Goal: Information Seeking & Learning: Learn about a topic

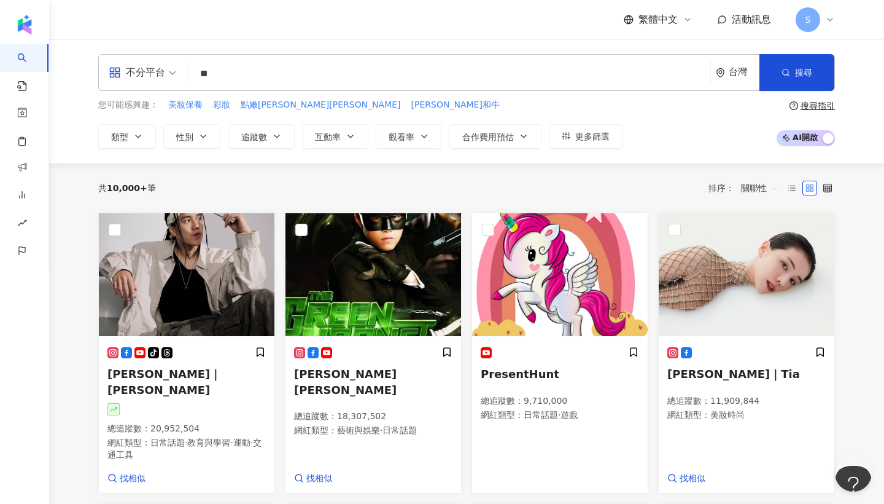
type input "**"
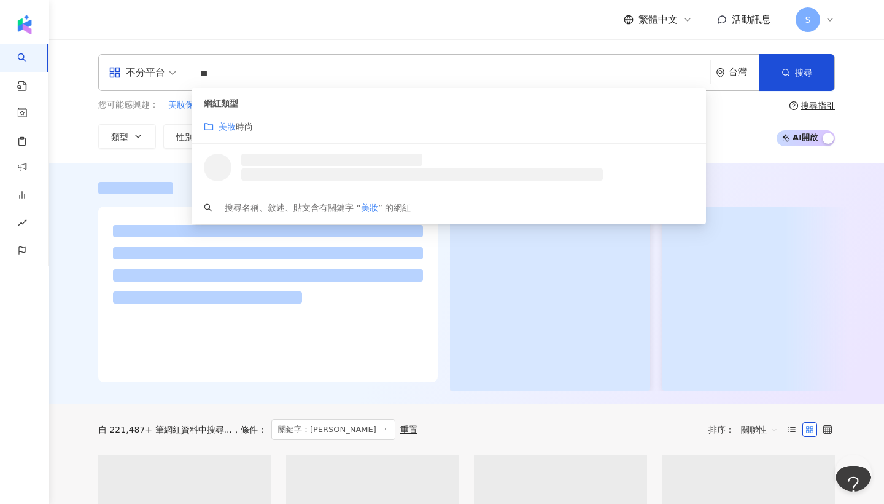
click at [404, 36] on div "繁體中文 活動訊息 S" at bounding box center [466, 19] width 737 height 39
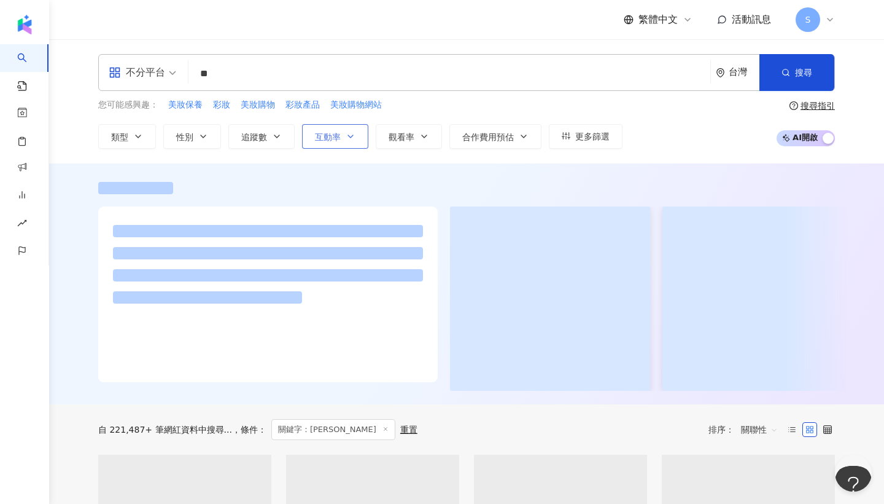
click at [347, 135] on icon "button" at bounding box center [351, 136] width 10 height 10
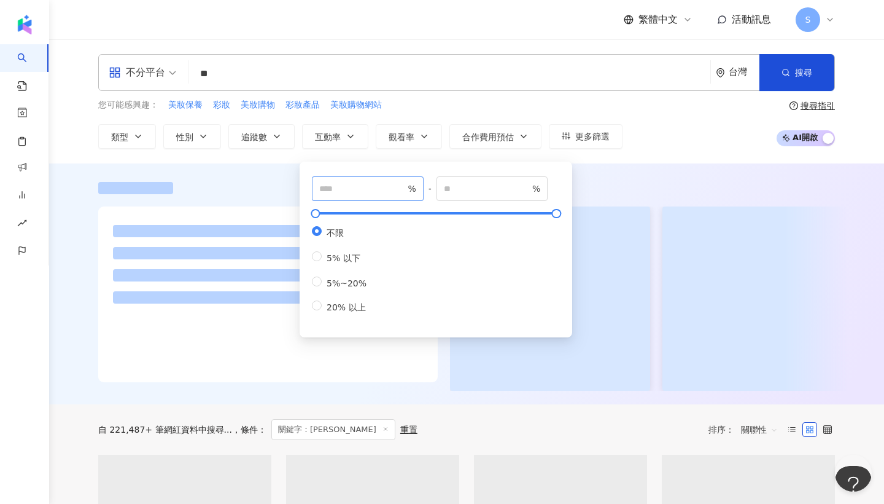
click at [347, 196] on span "%" at bounding box center [368, 188] width 112 height 25
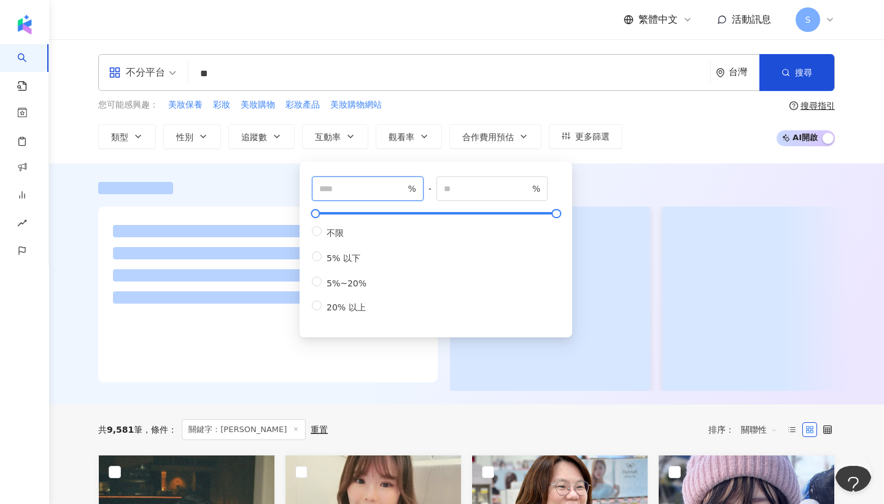
type input "*"
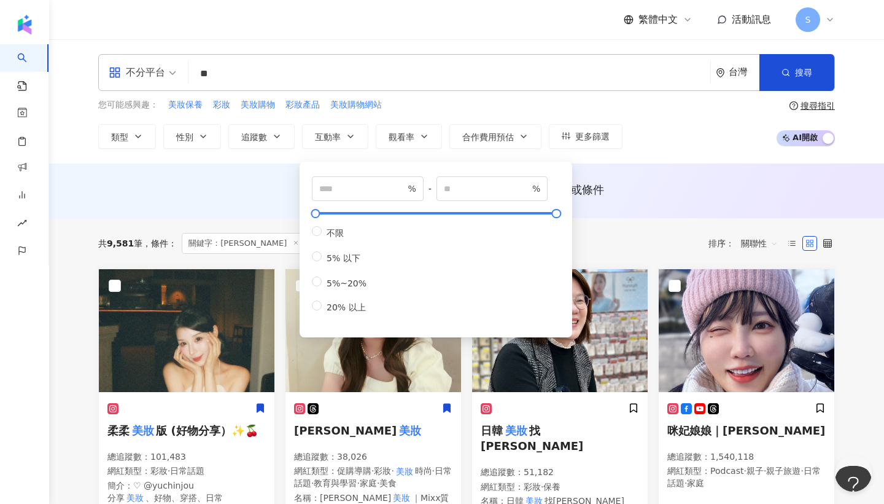
click at [653, 181] on div "AI 推薦 ： 無結果，請嘗試搜尋其他語言關鍵字或條件" at bounding box center [466, 190] width 835 height 55
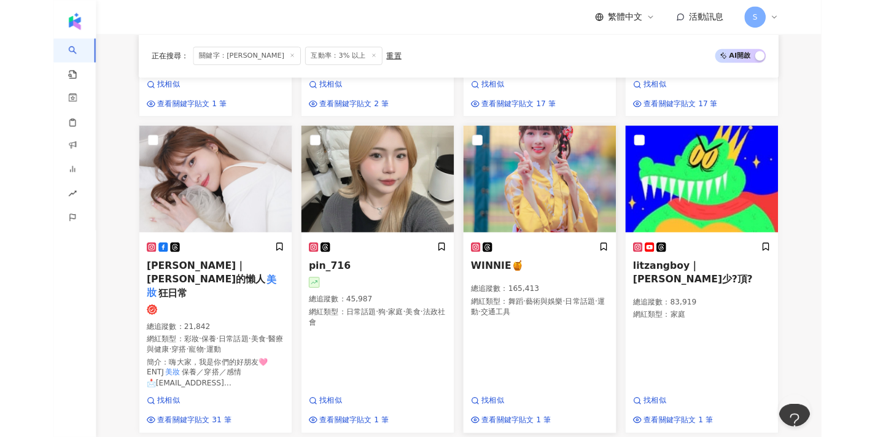
scroll to position [795, 0]
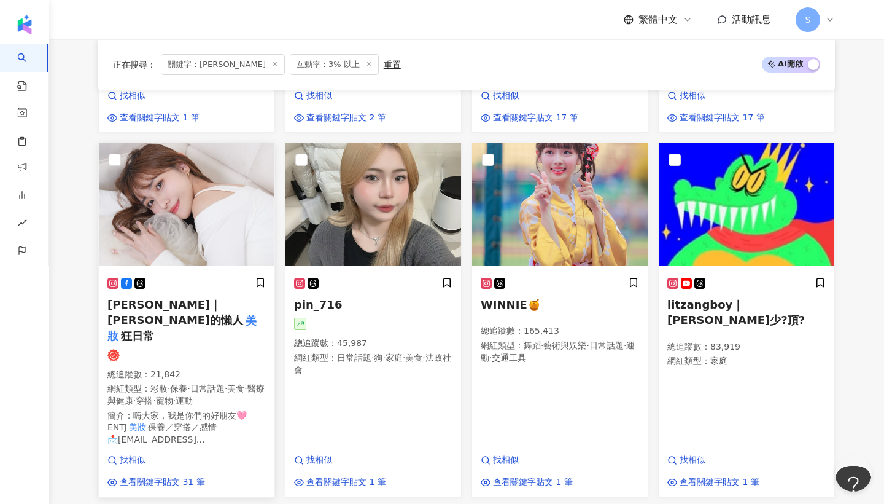
click at [257, 349] on div at bounding box center [186, 355] width 158 height 12
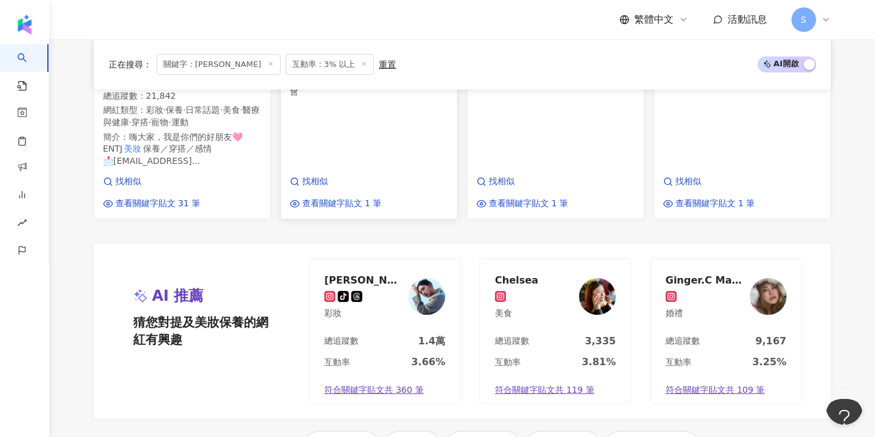
scroll to position [1091, 0]
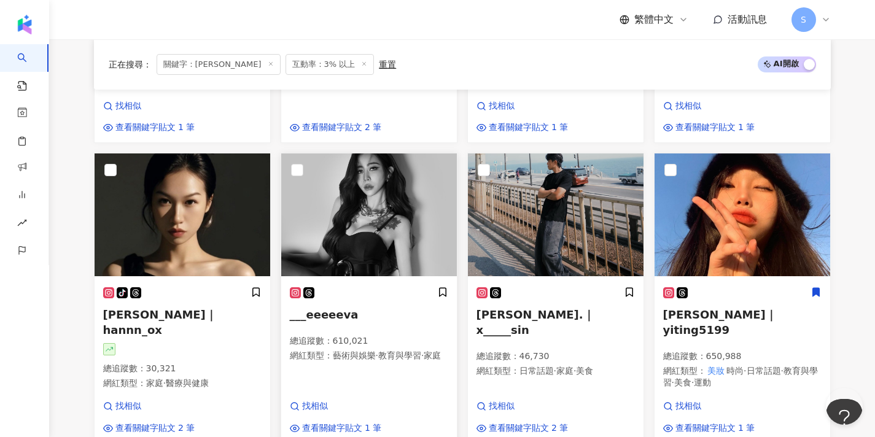
scroll to position [410, 0]
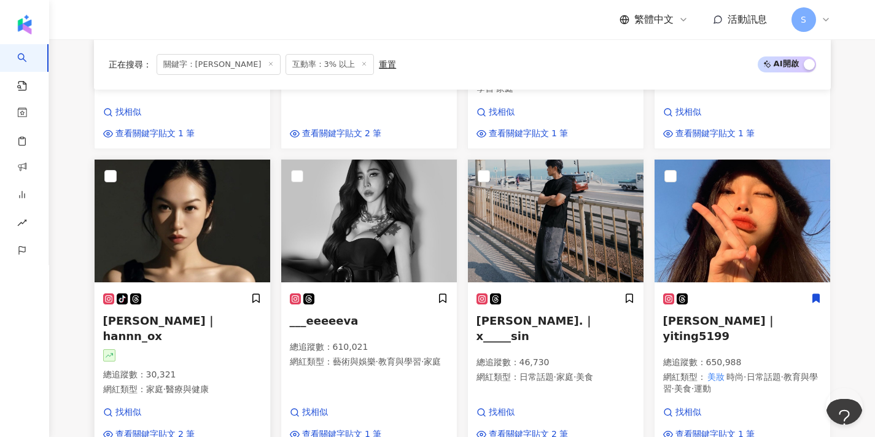
click at [236, 216] on img at bounding box center [183, 221] width 176 height 123
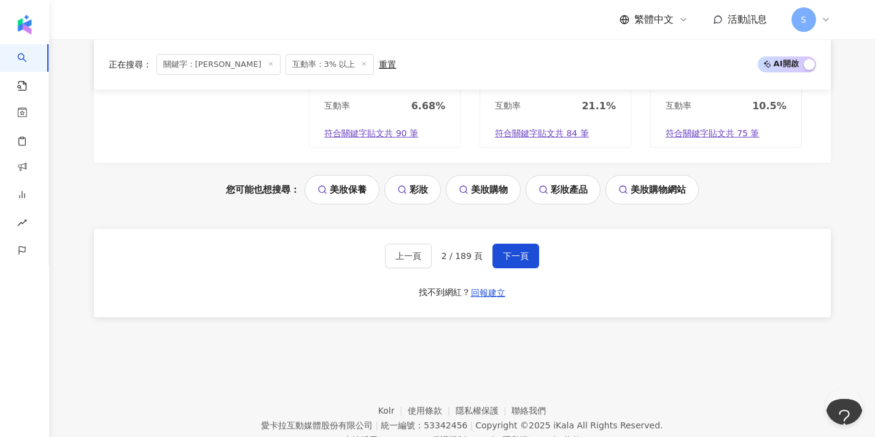
scroll to position [1209, 0]
click at [511, 244] on button "下一頁" at bounding box center [516, 256] width 47 height 25
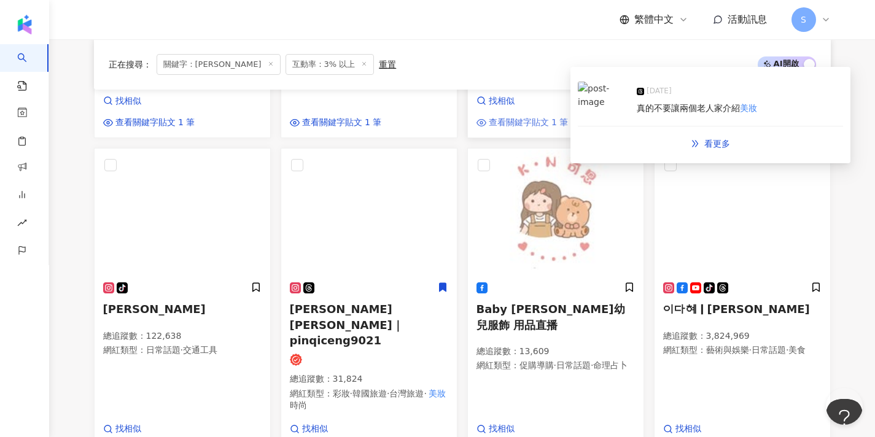
scroll to position [717, 0]
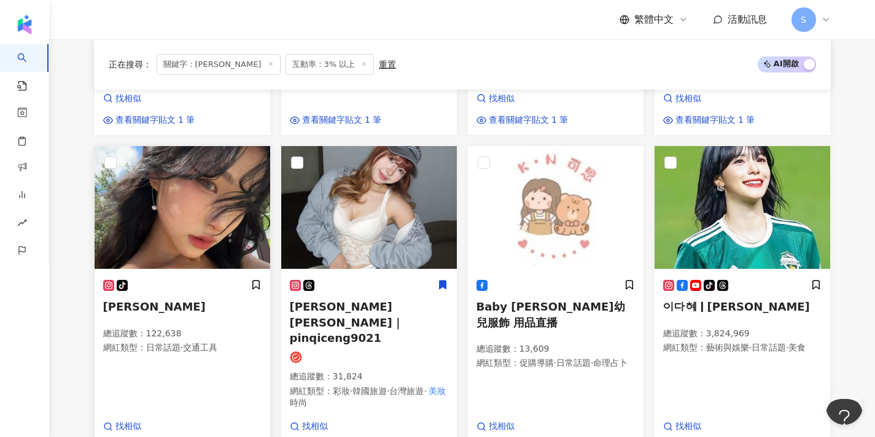
click at [234, 328] on p "總追蹤數 ： 122,638" at bounding box center [182, 334] width 158 height 12
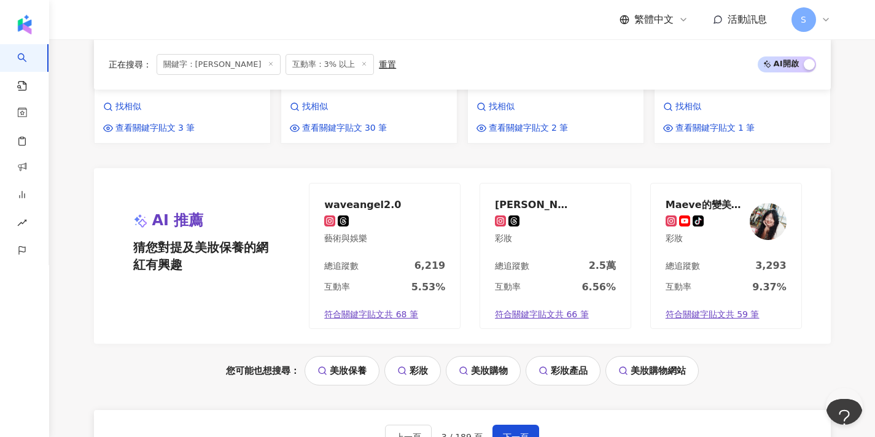
scroll to position [1108, 0]
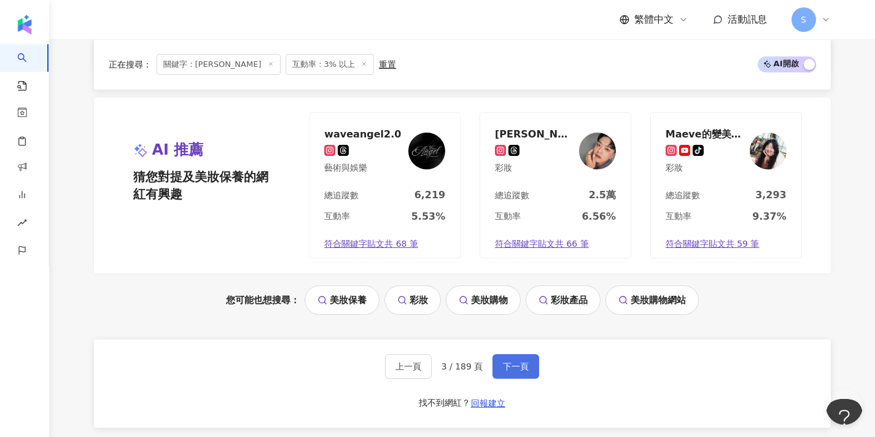
click at [520, 362] on span "下一頁" at bounding box center [516, 367] width 26 height 10
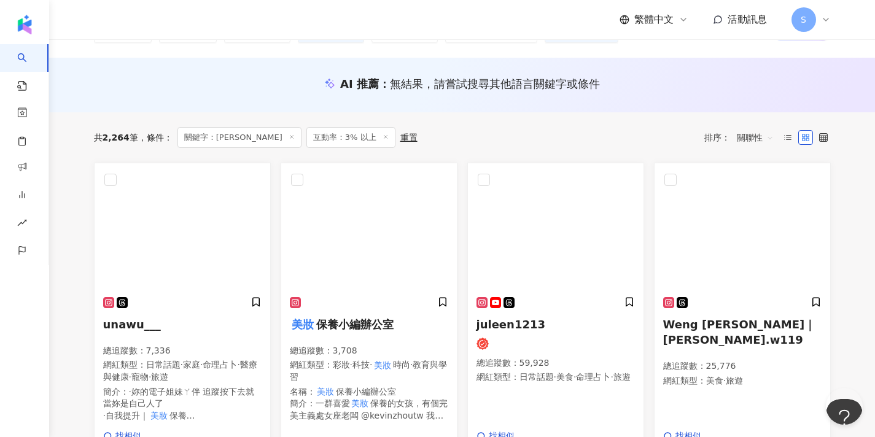
scroll to position [162, 0]
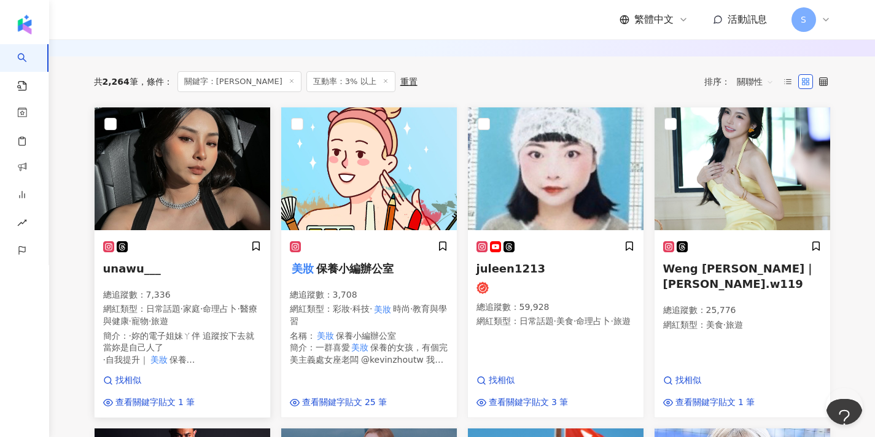
click at [220, 168] on img at bounding box center [183, 168] width 176 height 123
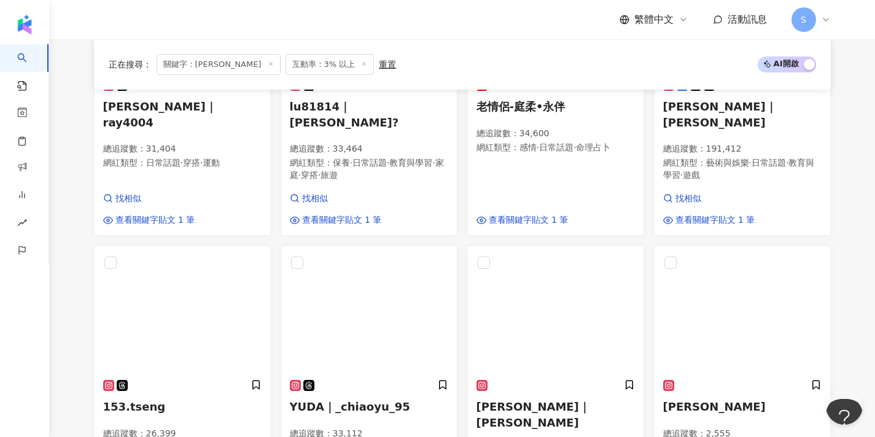
scroll to position [646, 0]
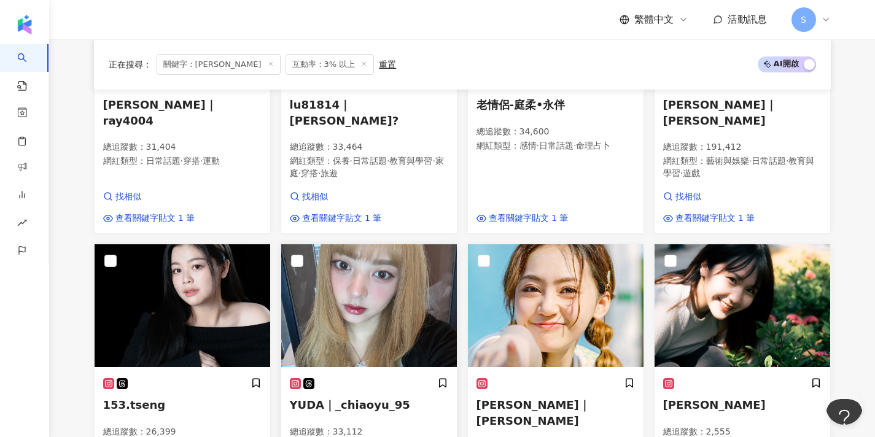
click at [395, 279] on img at bounding box center [369, 305] width 176 height 123
click at [373, 0] on div "繁體中文 活動訊息 S" at bounding box center [462, 19] width 737 height 39
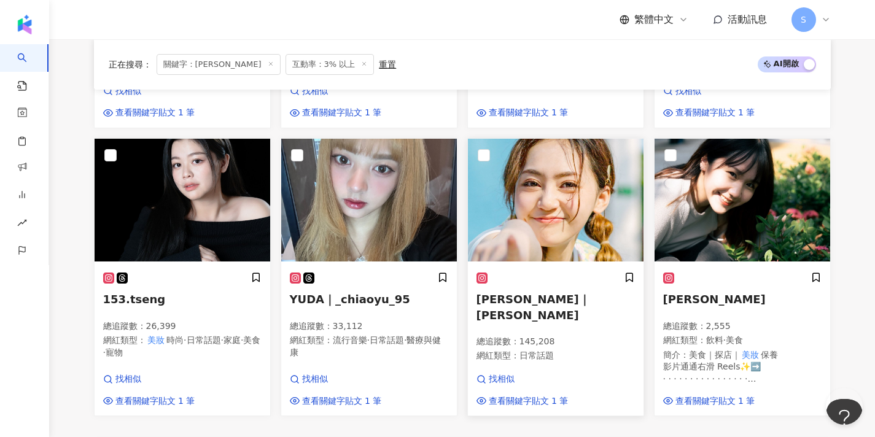
scroll to position [753, 0]
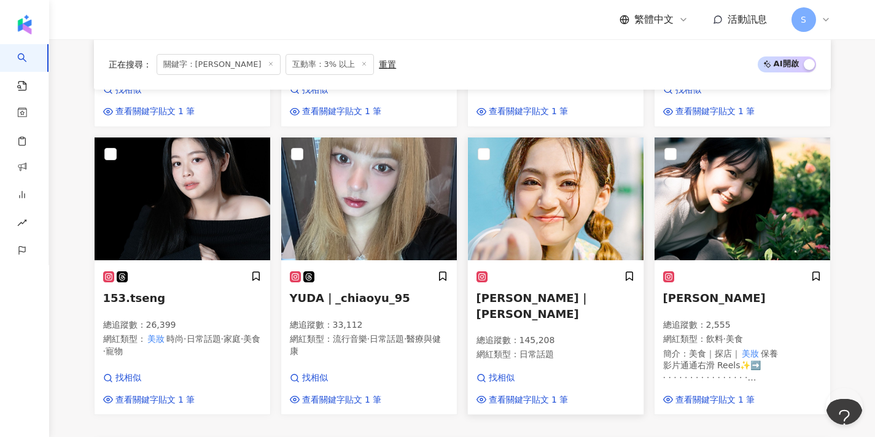
click at [520, 216] on img at bounding box center [556, 199] width 176 height 123
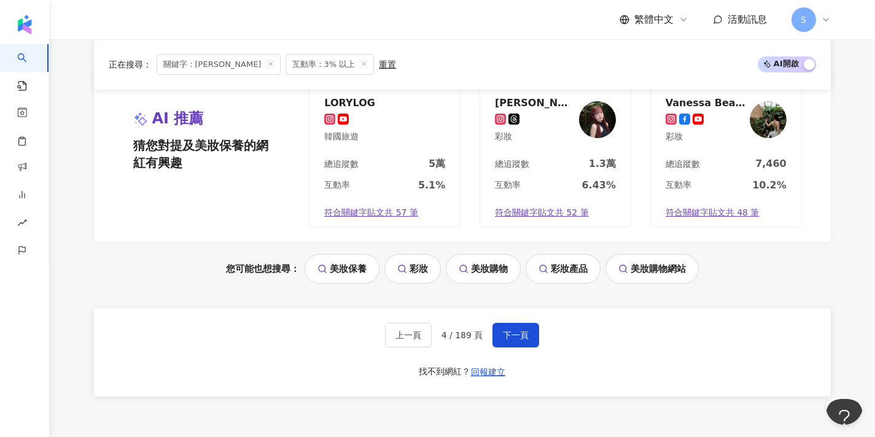
scroll to position [1206, 0]
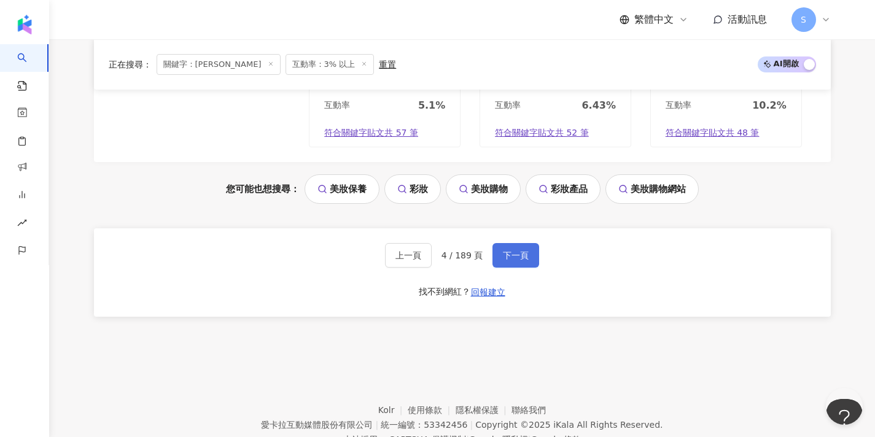
click at [505, 251] on span "下一頁" at bounding box center [516, 256] width 26 height 10
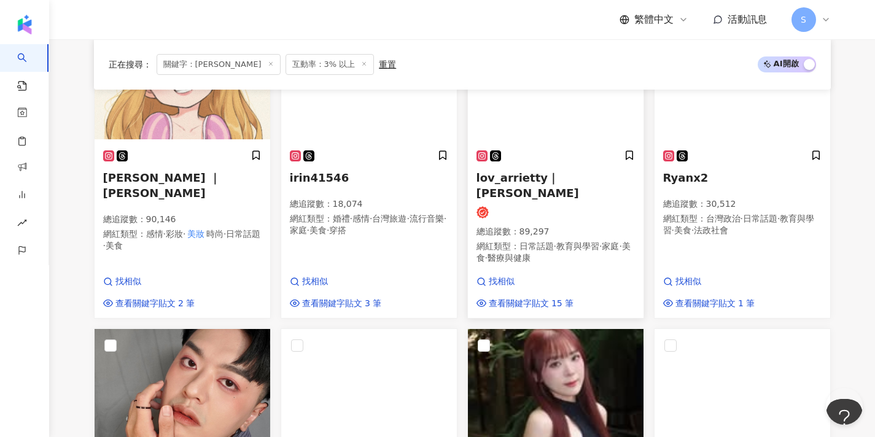
scroll to position [605, 1]
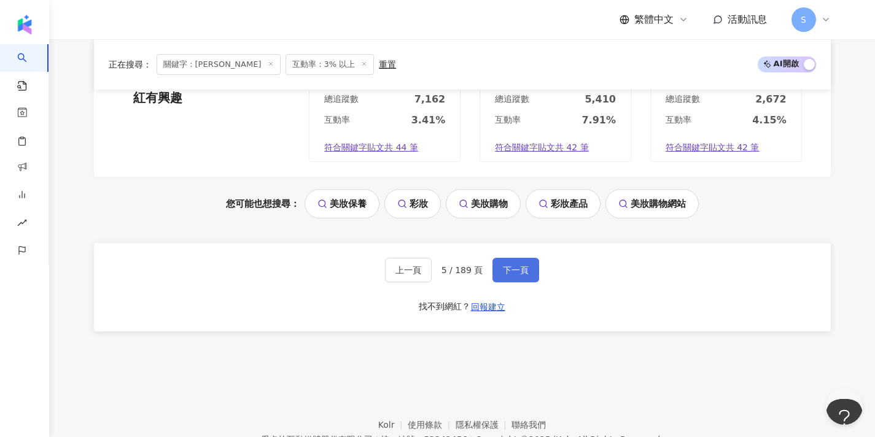
click at [523, 265] on span "下一頁" at bounding box center [516, 270] width 26 height 10
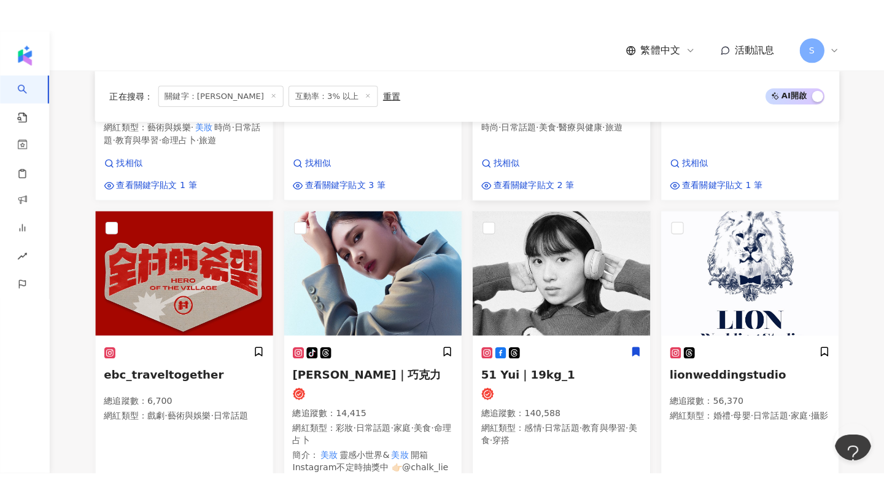
scroll to position [747, 0]
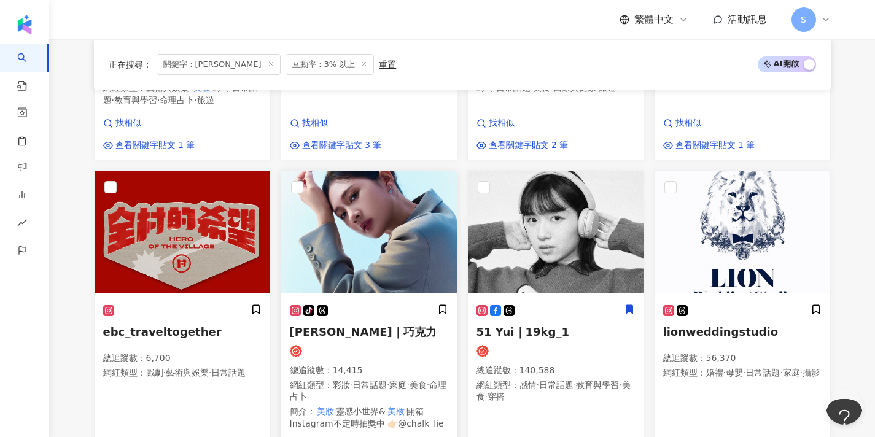
click at [419, 171] on img at bounding box center [369, 232] width 176 height 123
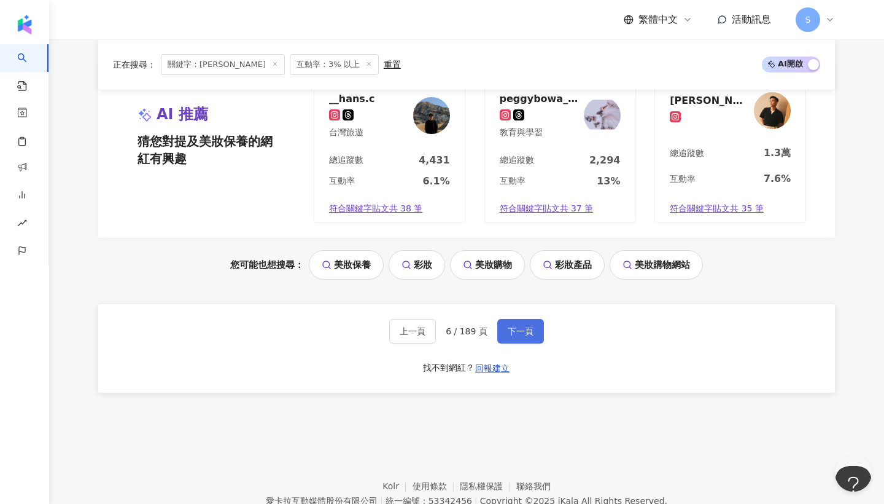
click at [513, 326] on span "下一頁" at bounding box center [521, 331] width 26 height 10
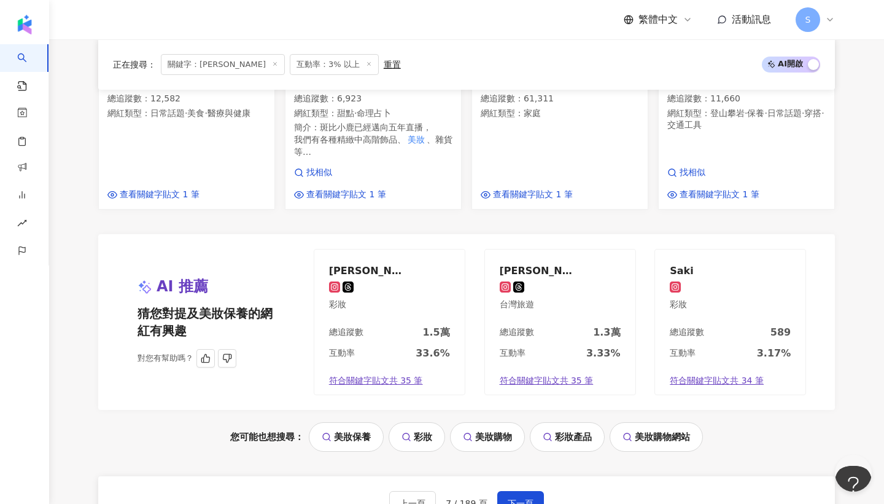
scroll to position [950, 0]
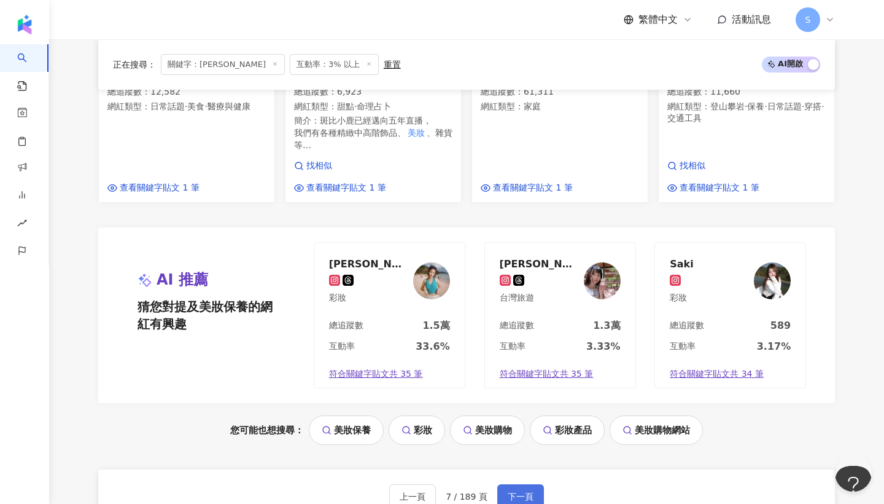
click at [531, 484] on button "下一頁" at bounding box center [520, 496] width 47 height 25
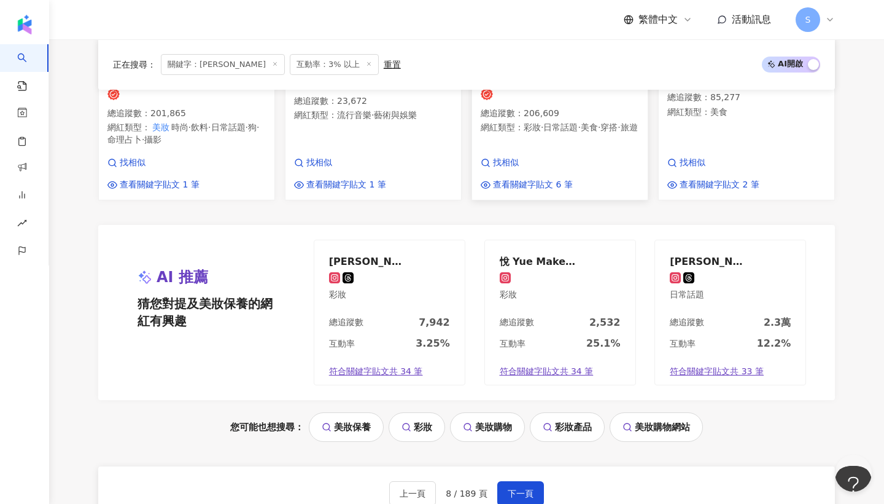
scroll to position [987, 0]
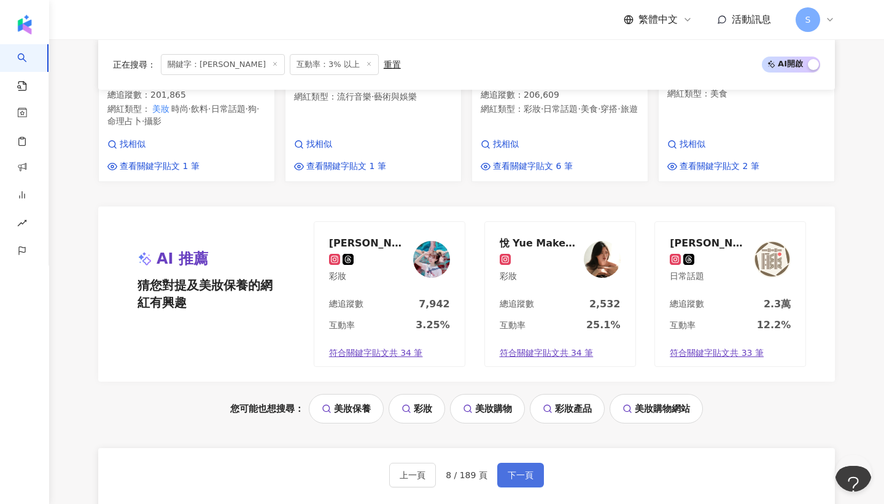
click at [508, 470] on span "下一頁" at bounding box center [521, 475] width 26 height 10
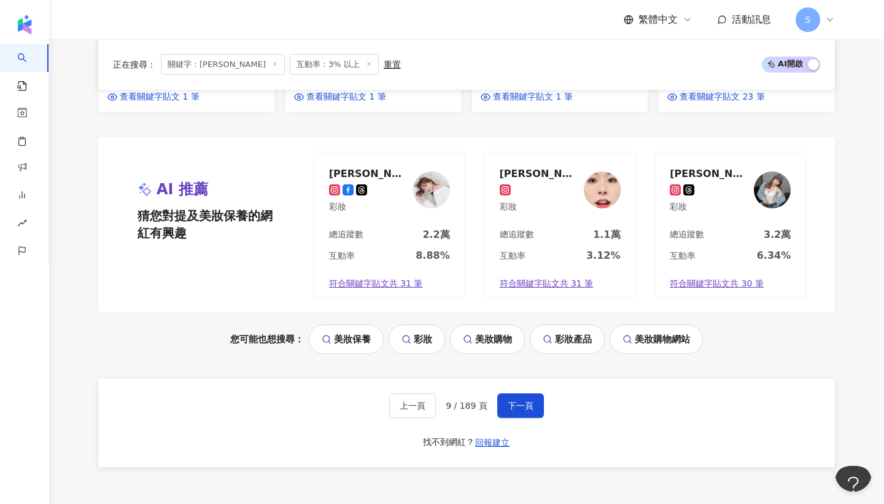
scroll to position [1102, 0]
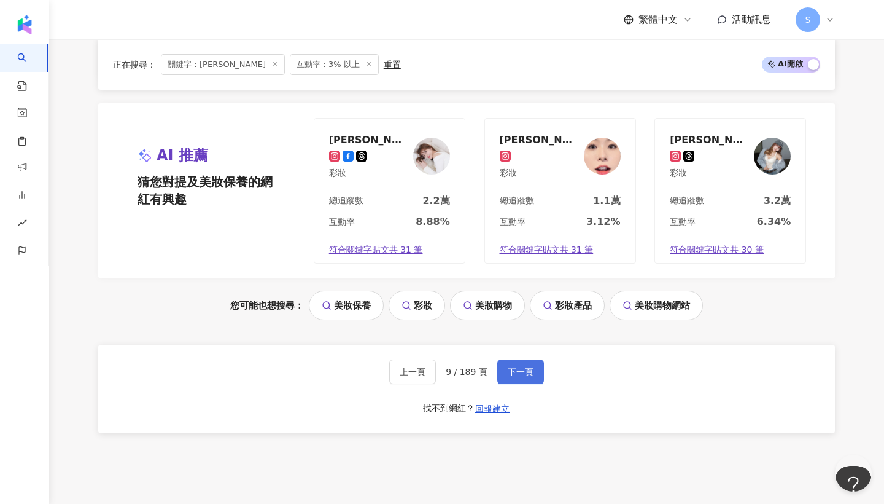
click at [513, 367] on span "下一頁" at bounding box center [521, 372] width 26 height 10
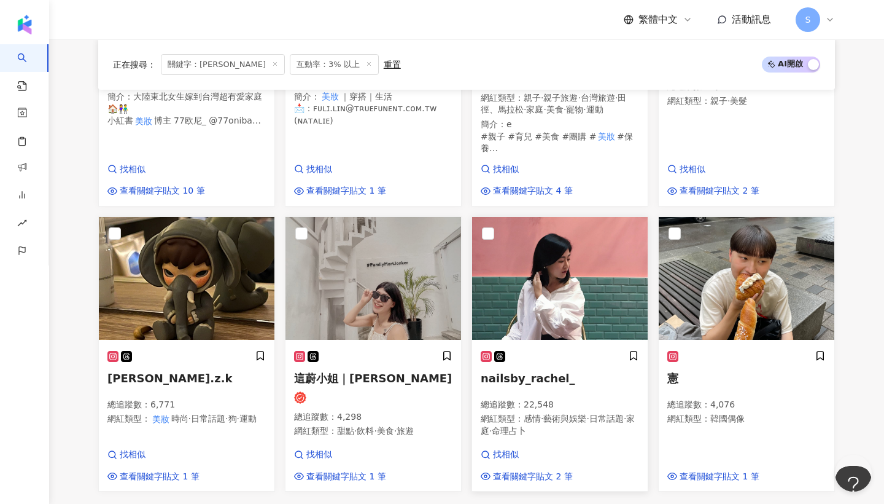
scroll to position [714, 0]
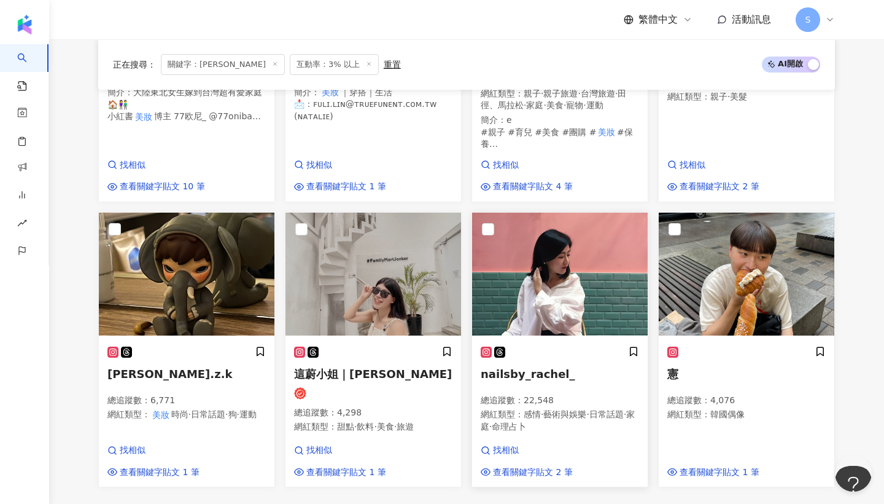
click at [564, 366] on h5 "nailsby_rachel_" at bounding box center [560, 373] width 158 height 15
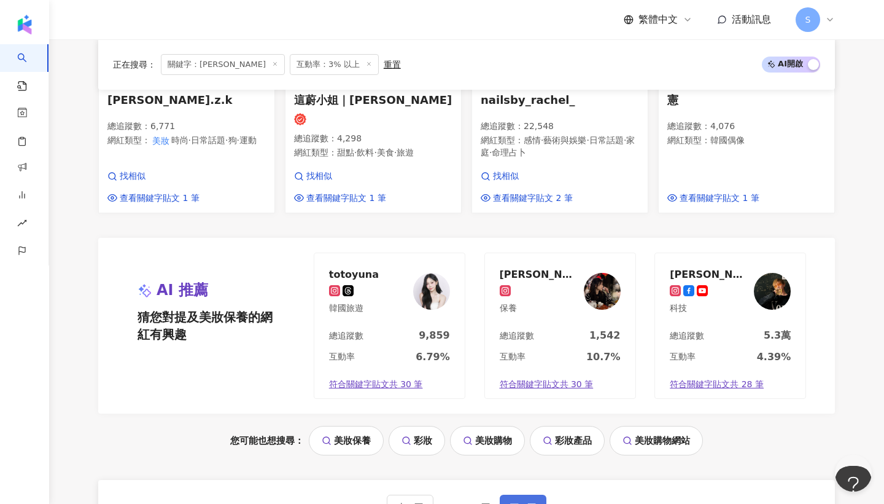
click at [502, 494] on button "下一頁" at bounding box center [523, 506] width 47 height 25
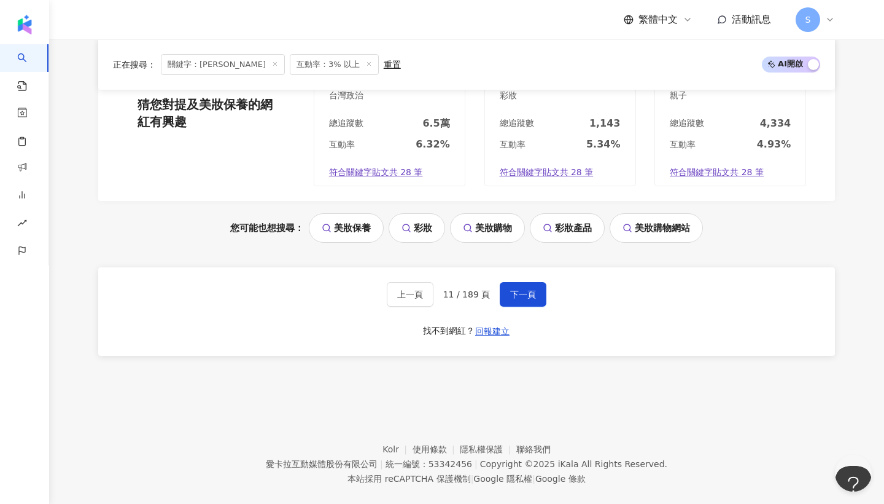
scroll to position [1130, 0]
click at [524, 290] on span "下一頁" at bounding box center [523, 295] width 26 height 10
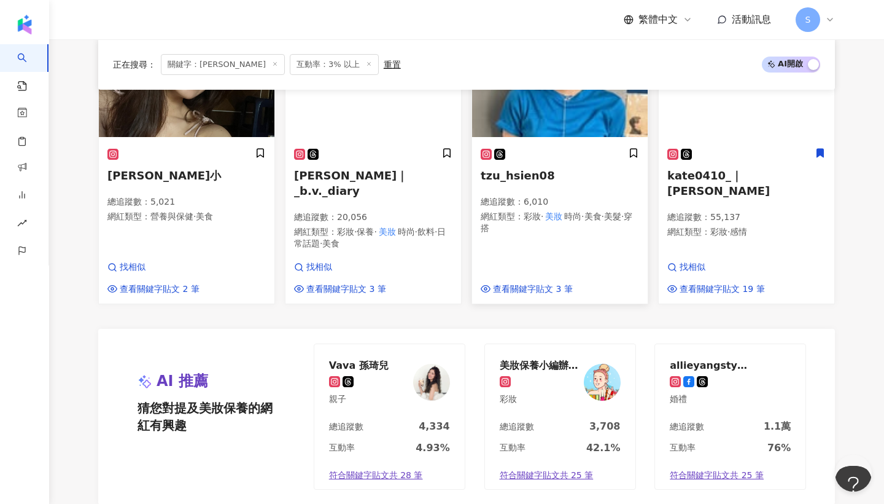
scroll to position [873, 0]
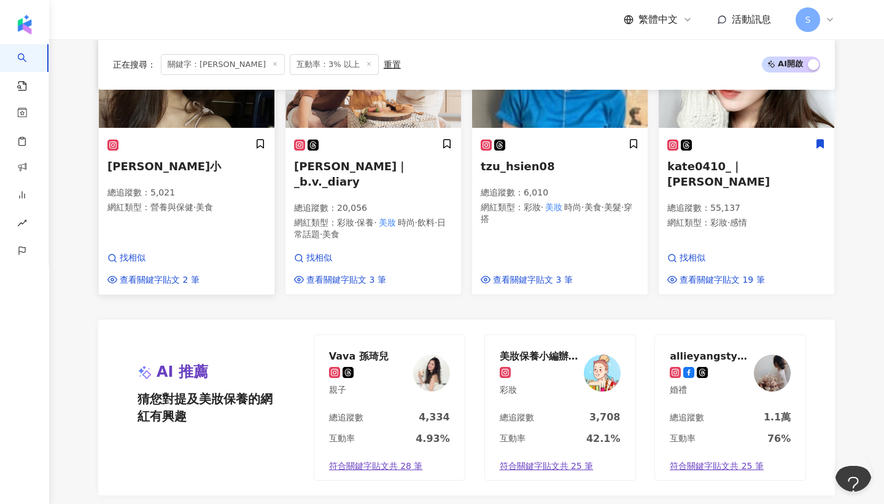
click at [235, 200] on div "Lisa小 總追蹤數 ： 5,021 網紅類型 ： 營養與保健 · 美食 找相似 查看關鍵字貼文 2 筆" at bounding box center [187, 212] width 176 height 165
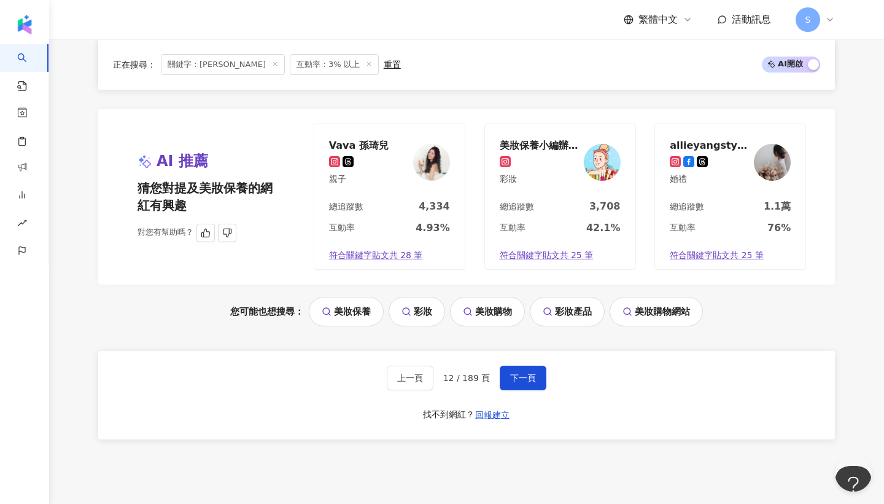
scroll to position [1124, 0]
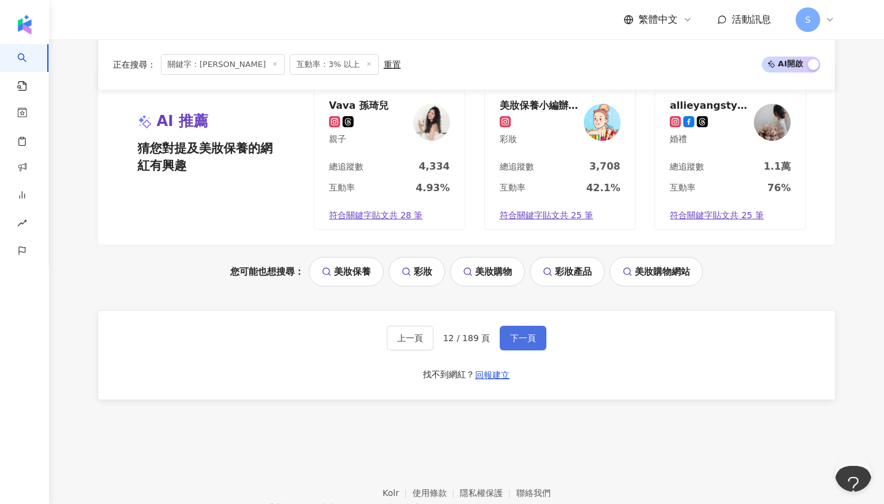
click at [532, 333] on span "下一頁" at bounding box center [523, 338] width 26 height 10
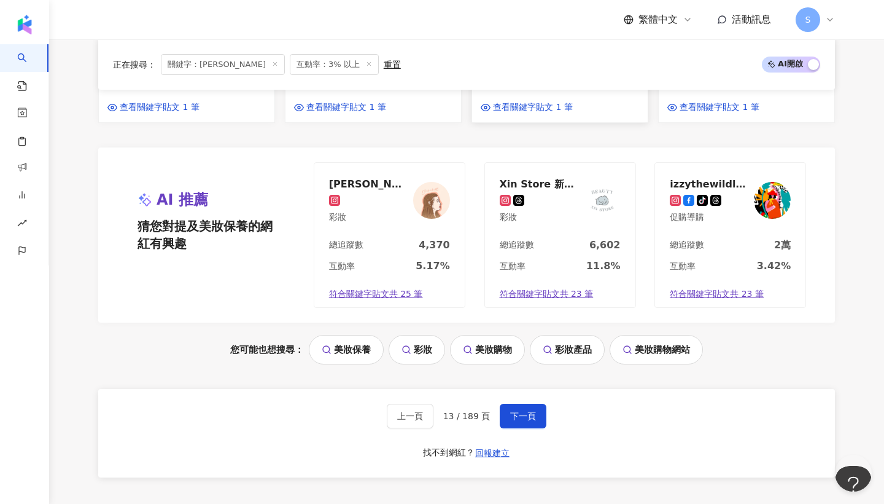
scroll to position [1061, 0]
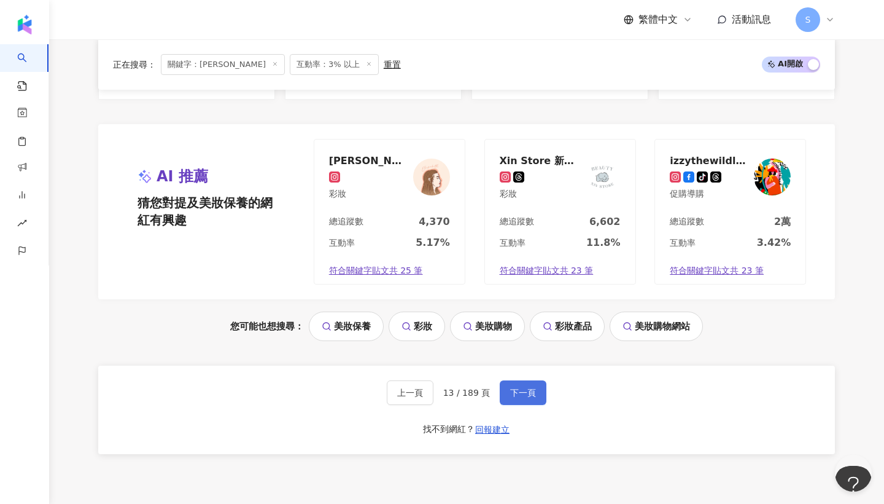
click at [523, 388] on span "下一頁" at bounding box center [523, 393] width 26 height 10
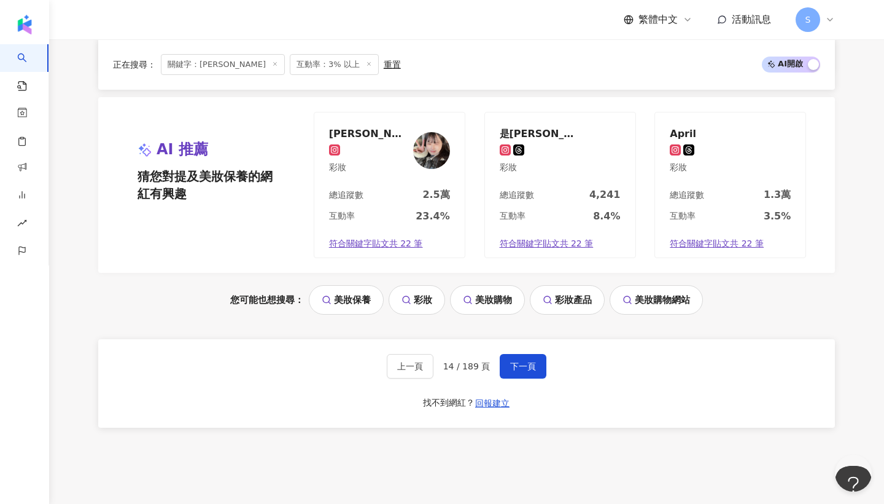
scroll to position [1171, 0]
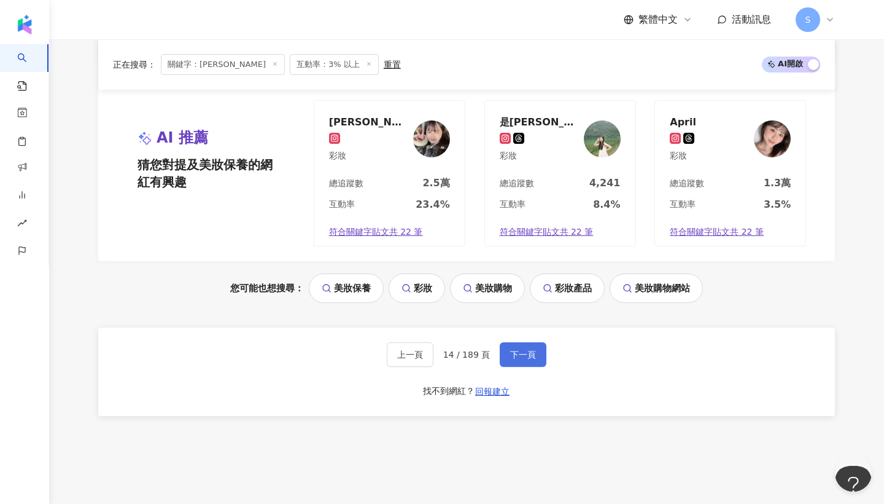
click at [515, 342] on button "下一頁" at bounding box center [523, 354] width 47 height 25
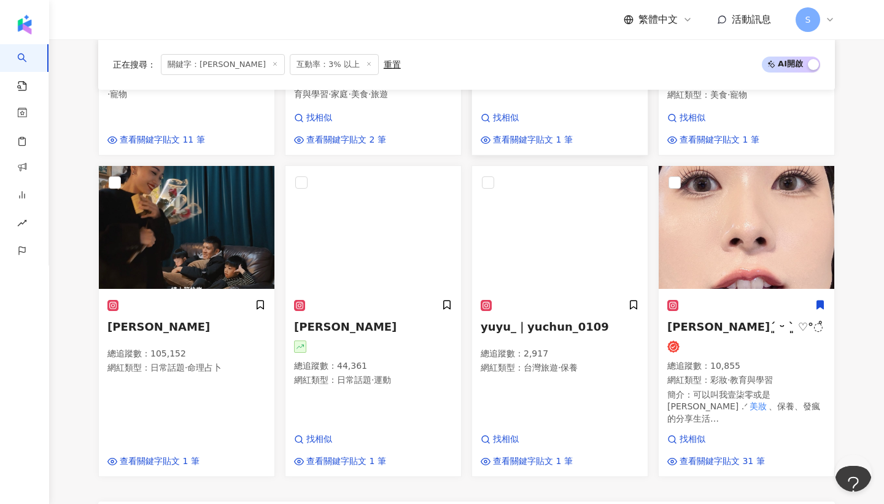
scroll to position [738, 0]
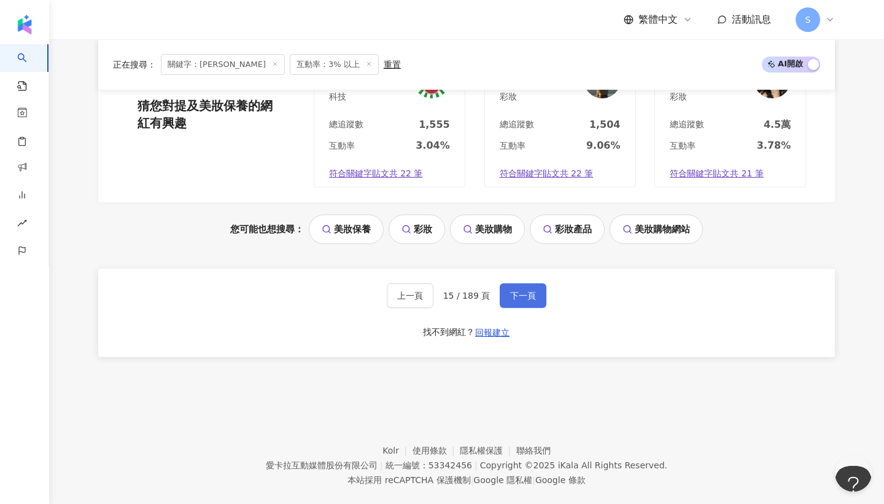
click at [528, 283] on button "下一頁" at bounding box center [523, 295] width 47 height 25
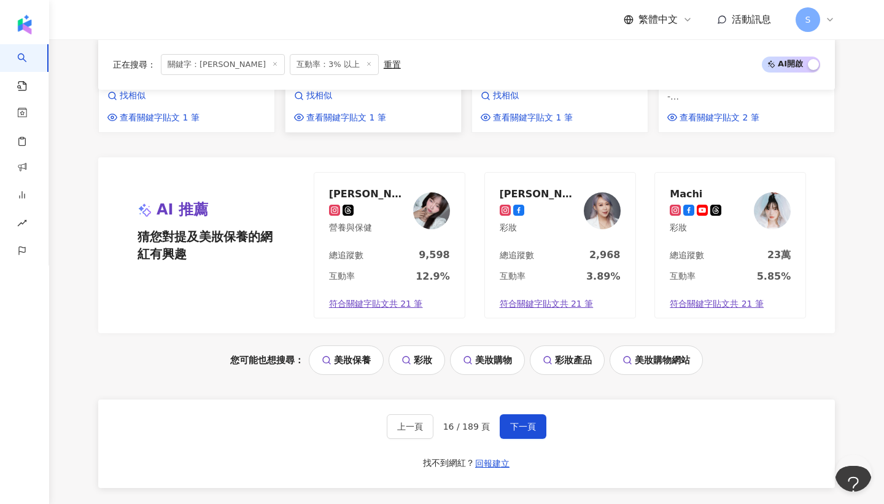
scroll to position [1094, 0]
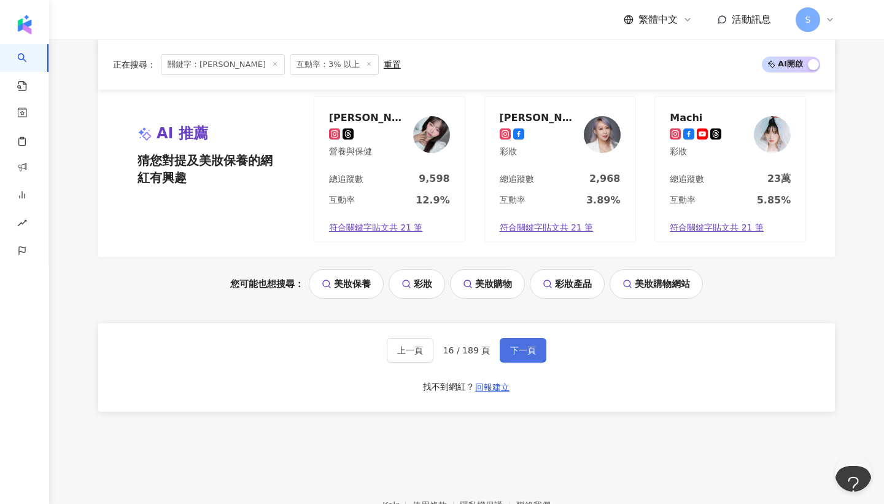
click at [514, 345] on span "下一頁" at bounding box center [523, 350] width 26 height 10
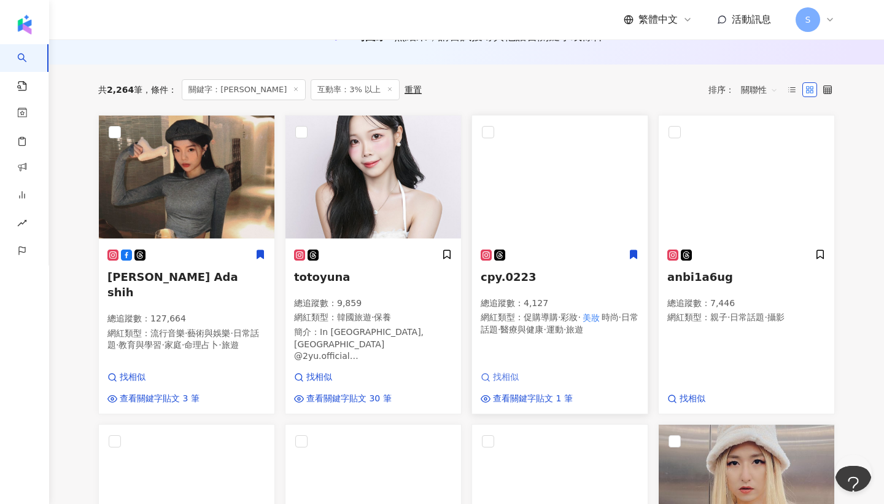
scroll to position [154, 0]
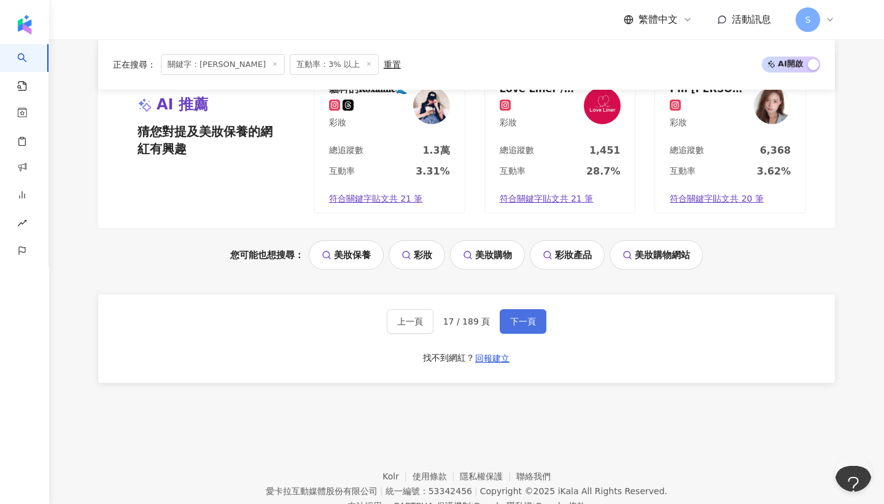
click at [520, 316] on span "下一頁" at bounding box center [523, 321] width 26 height 10
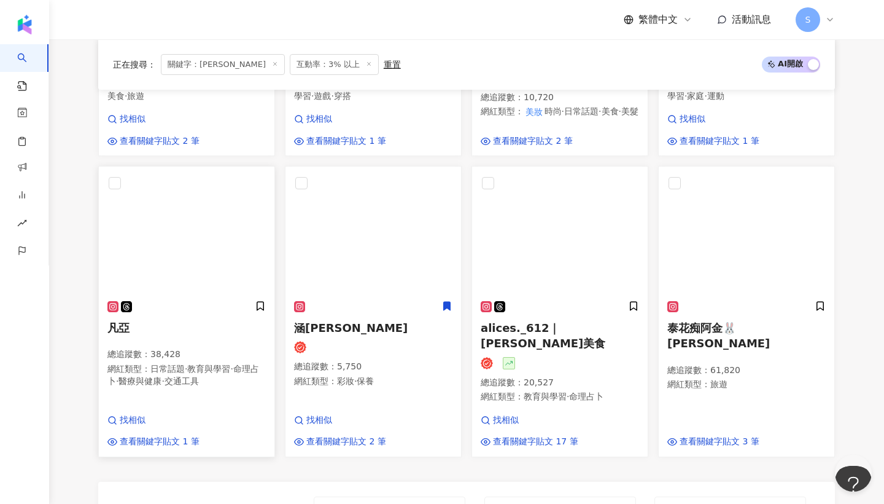
scroll to position [743, 0]
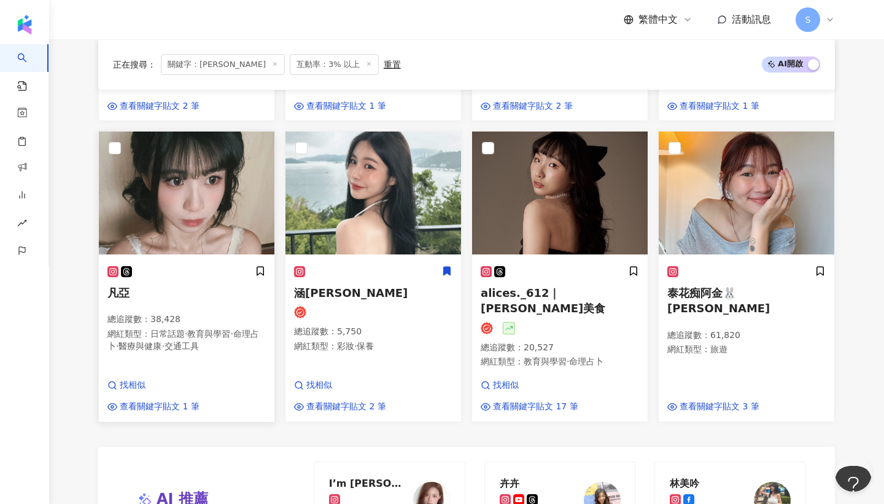
click at [222, 313] on p "總追蹤數 ： 38,428" at bounding box center [186, 319] width 158 height 12
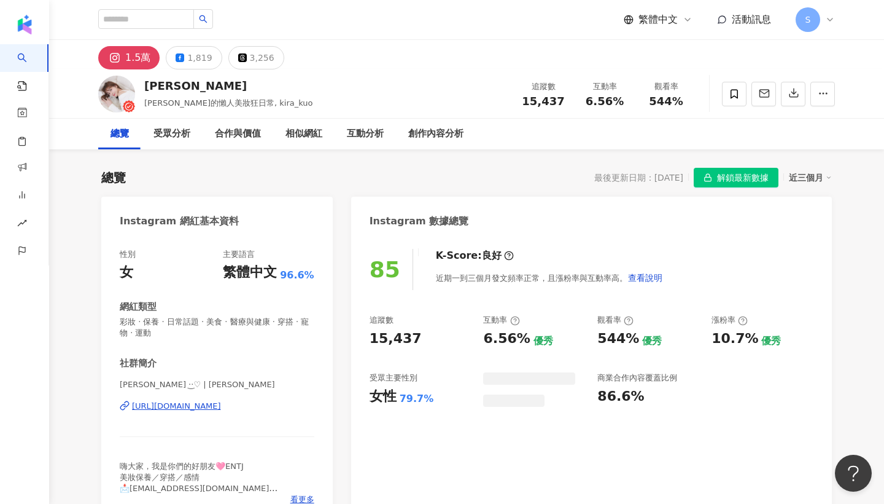
scroll to position [20, 0]
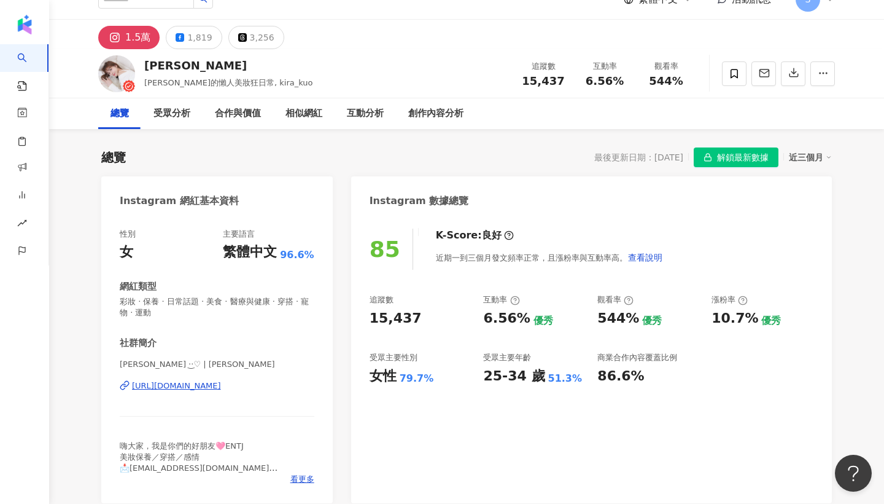
click at [221, 389] on div "[URL][DOMAIN_NAME]" at bounding box center [176, 385] width 89 height 11
drag, startPoint x: 157, startPoint y: 362, endPoint x: 114, endPoint y: 362, distance: 43.0
click at [114, 362] on div "性別 女 主要語言 繁體中文 96.6% 網紅類型 彩妝 · 保養 · 日常話題 · 美食 · 醫療與健康 · 穿搭 · 寵物 · 運動 社群簡介 [PERS…" at bounding box center [217, 359] width 232 height 287
copy span "Kira K ·͜·♡"
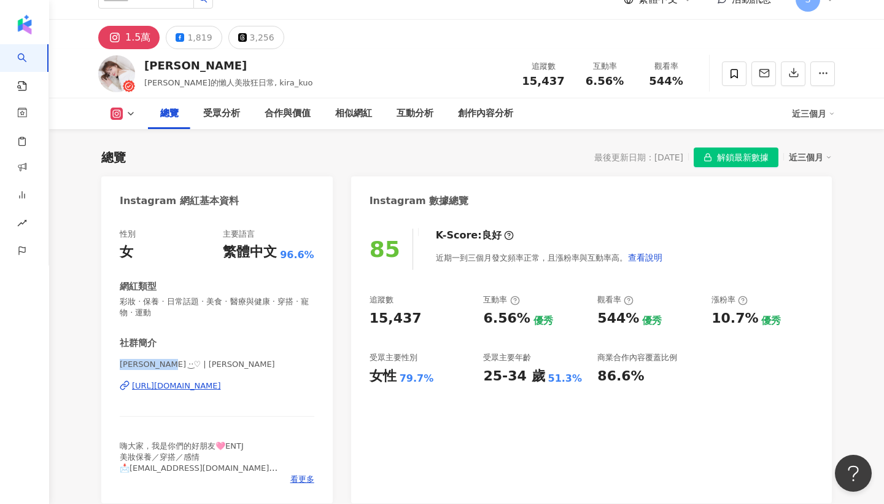
scroll to position [72, 0]
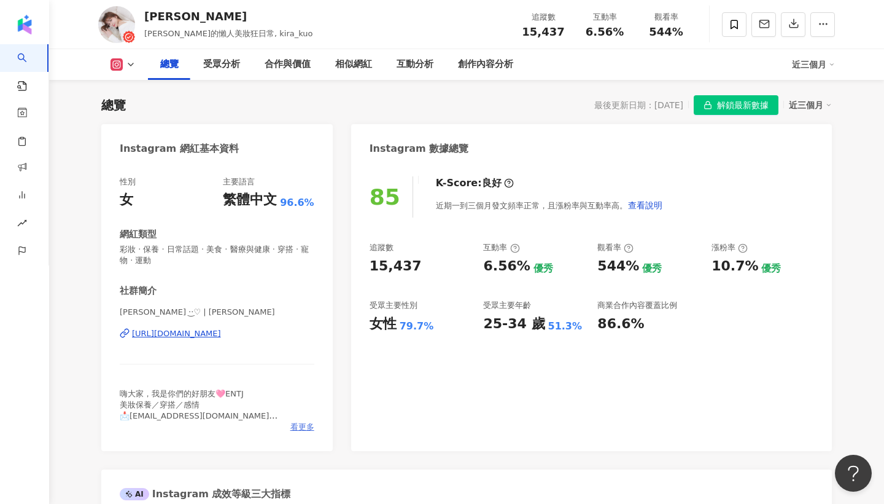
click at [302, 427] on span "看更多" at bounding box center [303, 426] width 24 height 11
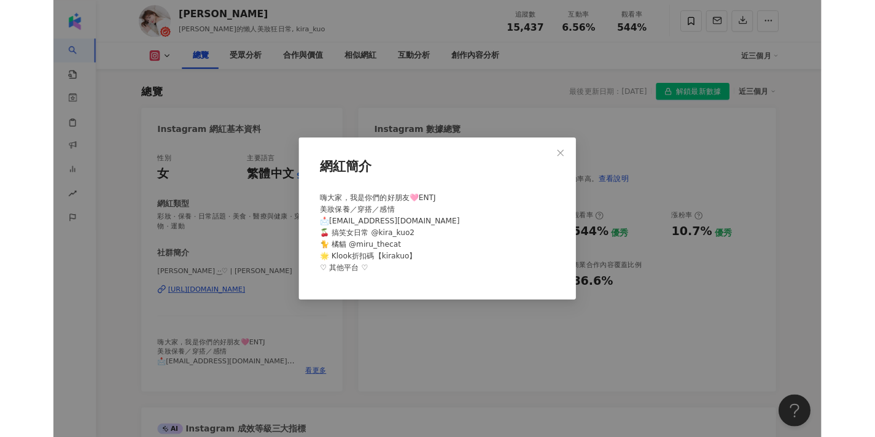
scroll to position [76, 0]
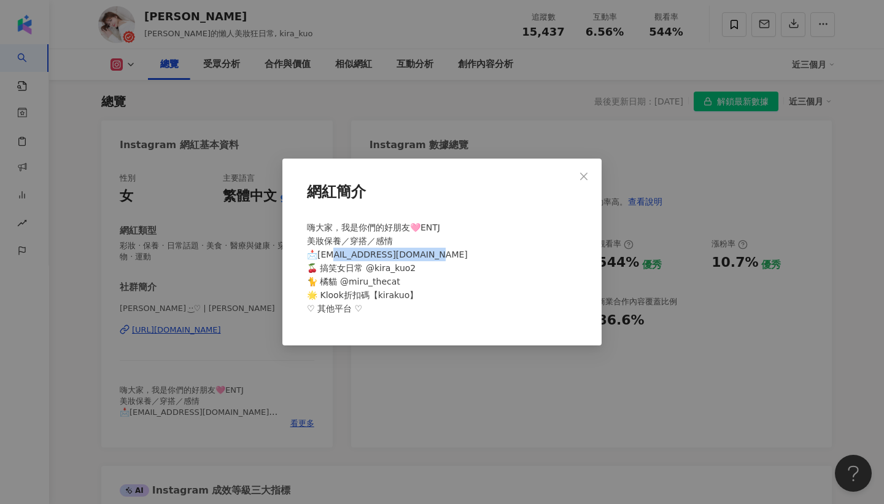
drag, startPoint x: 441, startPoint y: 255, endPoint x: 343, endPoint y: 258, distance: 98.3
click at [343, 258] on span "嗨大家，我是你們的好朋友🩷ENTJ 美妝保養／穿搭／感情 📩聯絡我kirakuo1003@gmail.com 🍒 搞笑女日常 @kira_kuo2 🐈 橘貓 …" at bounding box center [387, 267] width 161 height 91
copy span "rakuo1003@gmail.com"
click at [587, 178] on icon "close" at bounding box center [583, 175] width 7 height 7
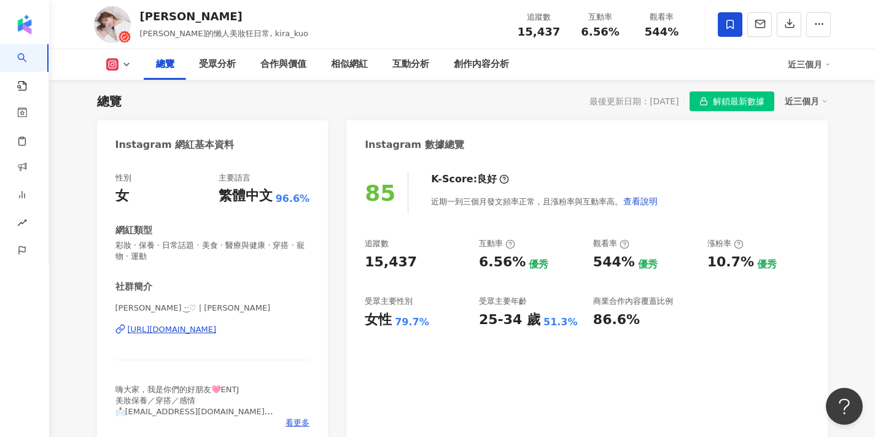
click at [730, 32] on span at bounding box center [730, 24] width 25 height 25
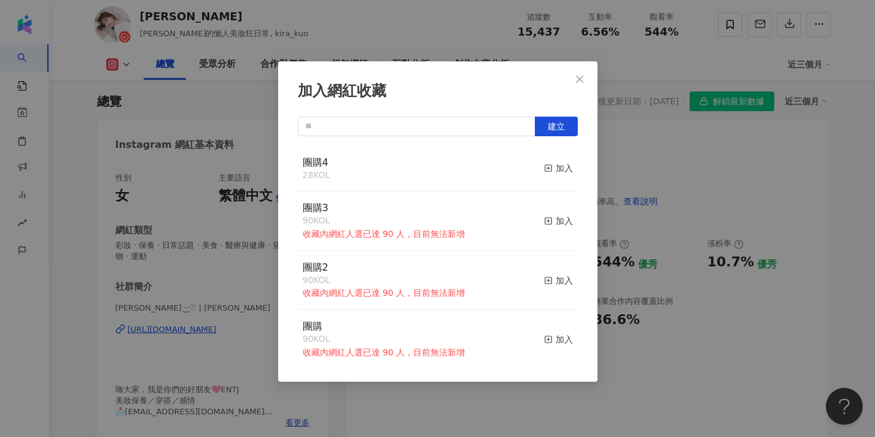
click at [728, 31] on div "加入網紅收藏 建立 團購4 28 KOL 加入 團購3 90 KOL 收藏內網紅人選已達 90 人，目前無法新增 加入 團購2 90 KOL 收藏內網紅人選已…" at bounding box center [437, 218] width 875 height 437
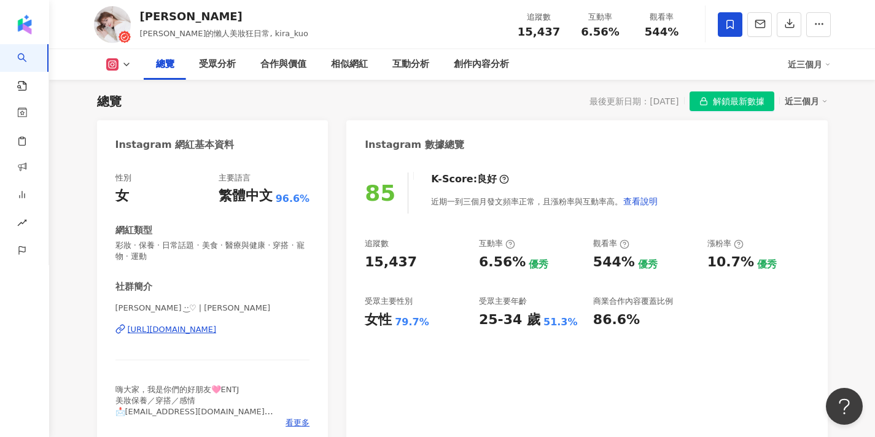
click at [730, 21] on icon at bounding box center [730, 24] width 11 height 11
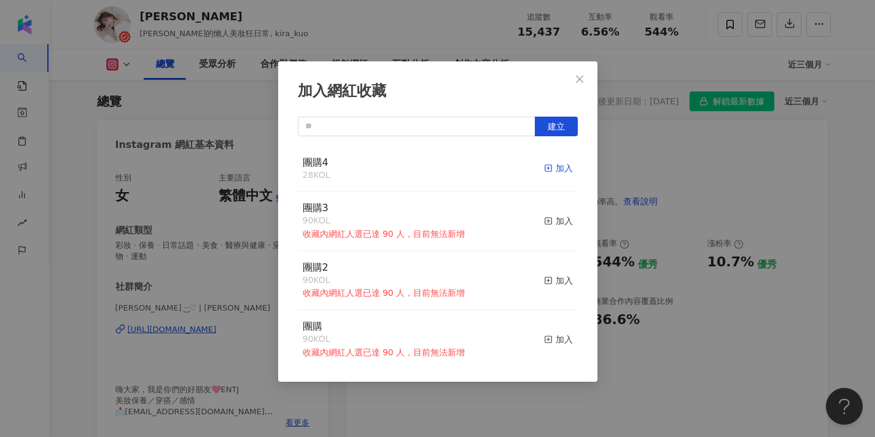
click at [553, 168] on div "加入" at bounding box center [558, 169] width 29 height 14
click at [577, 73] on button "Close" at bounding box center [580, 79] width 25 height 25
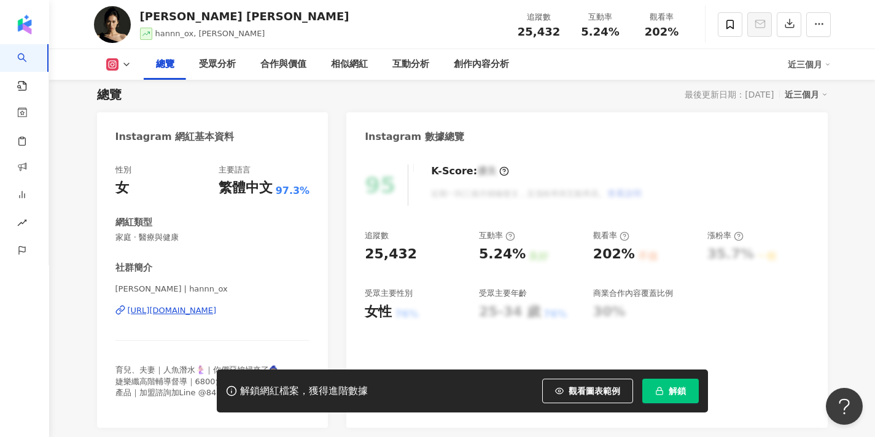
scroll to position [122, 0]
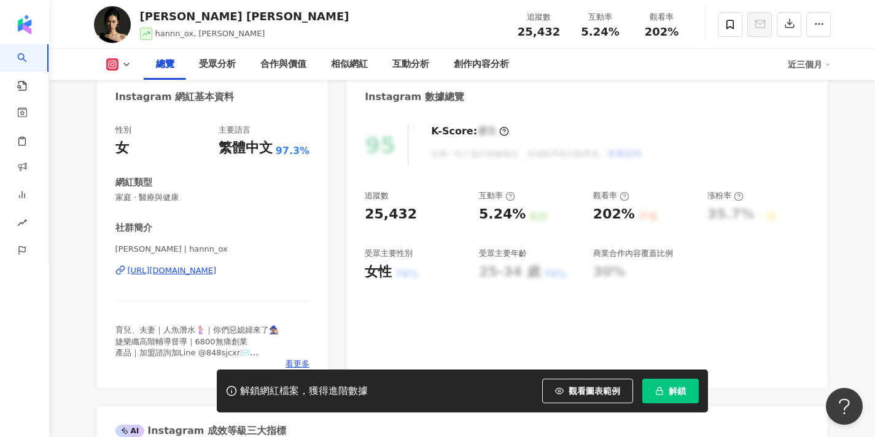
click at [674, 384] on button "解鎖" at bounding box center [670, 391] width 57 height 25
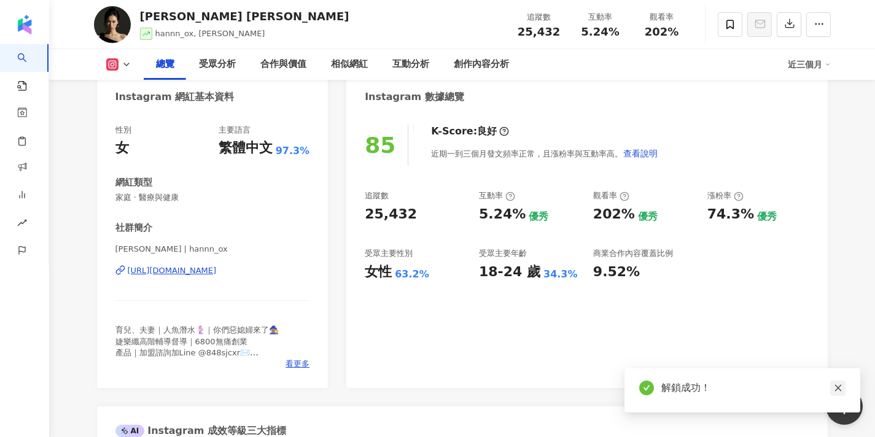
click at [845, 389] on link at bounding box center [837, 388] width 15 height 15
click at [190, 270] on div "https://www.instagram.com/hannn_ox/" at bounding box center [172, 270] width 89 height 11
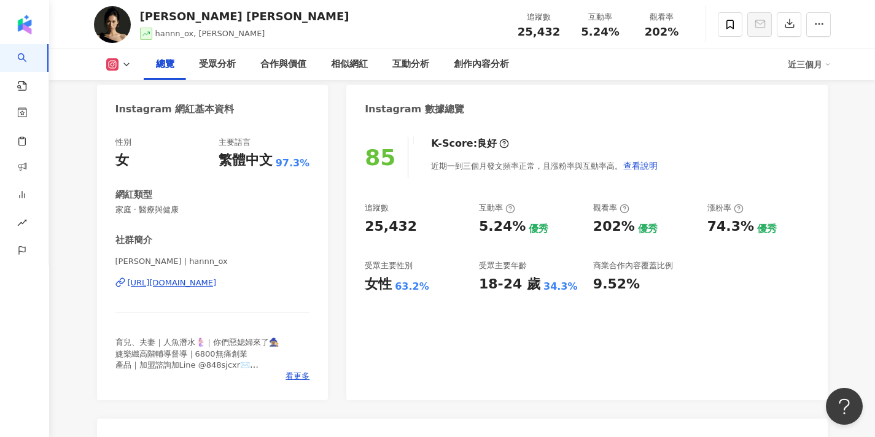
scroll to position [103, 0]
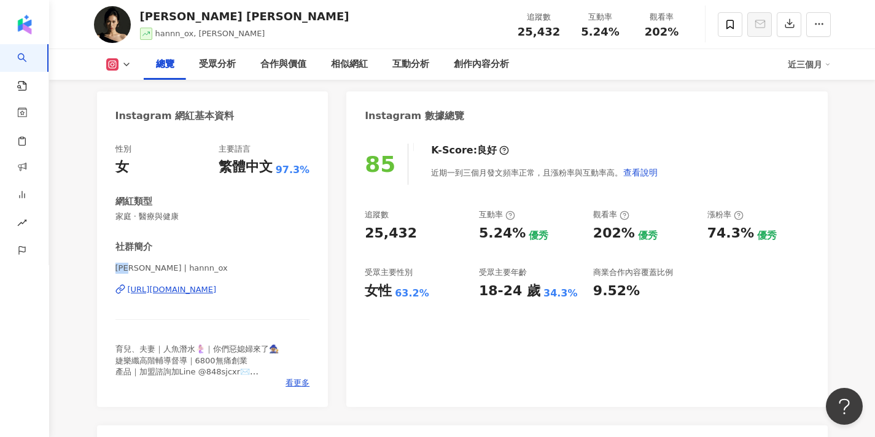
drag, startPoint x: 136, startPoint y: 267, endPoint x: 95, endPoint y: 267, distance: 40.5
copy span "王慕橙"
click at [297, 384] on span "看更多" at bounding box center [298, 383] width 24 height 11
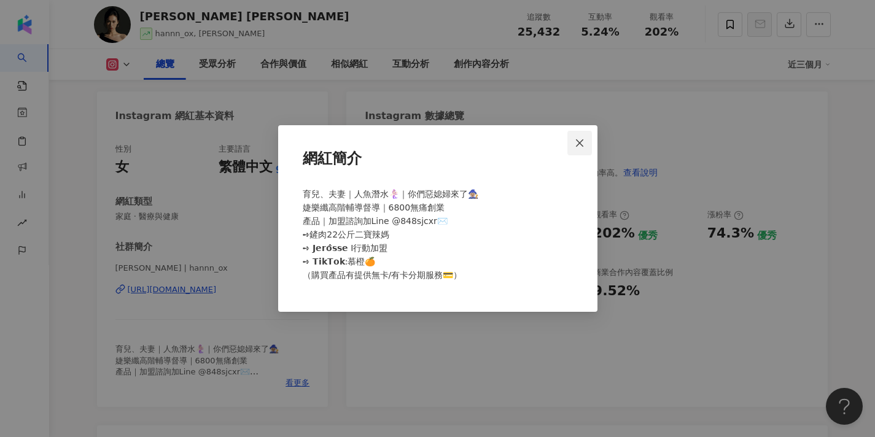
click at [577, 143] on icon "close" at bounding box center [580, 143] width 10 height 10
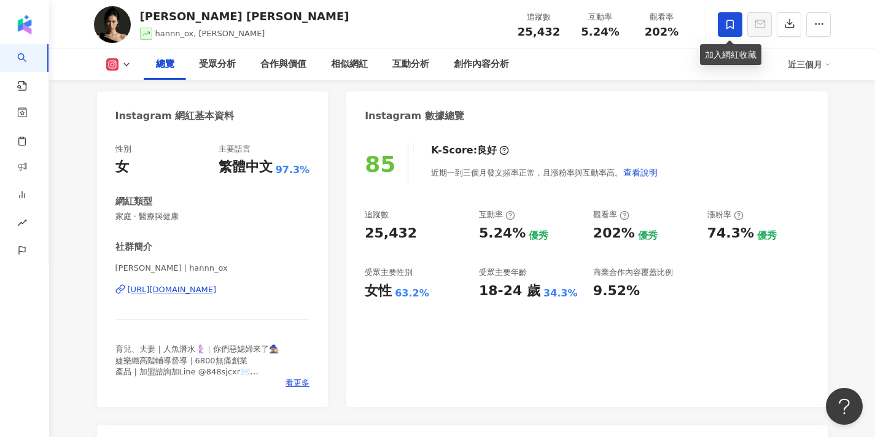
click at [730, 23] on icon at bounding box center [730, 24] width 11 height 11
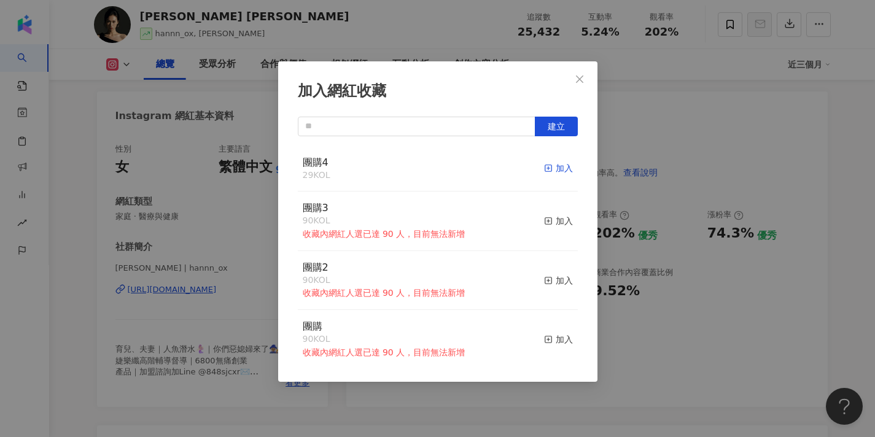
click at [549, 165] on rect "button" at bounding box center [548, 168] width 7 height 7
click at [582, 83] on icon "close" at bounding box center [580, 79] width 10 height 10
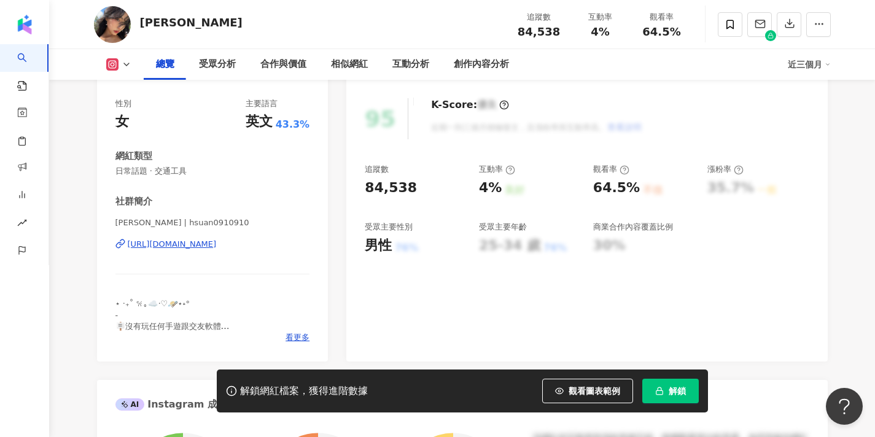
scroll to position [154, 0]
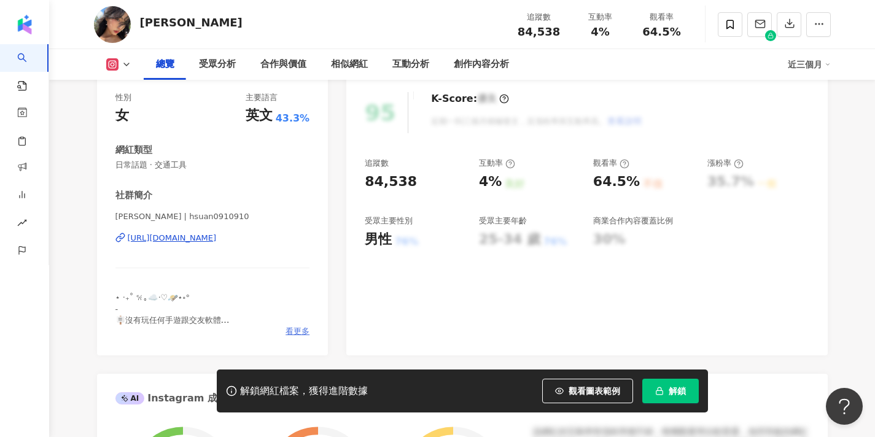
click at [299, 329] on span "看更多" at bounding box center [298, 331] width 24 height 11
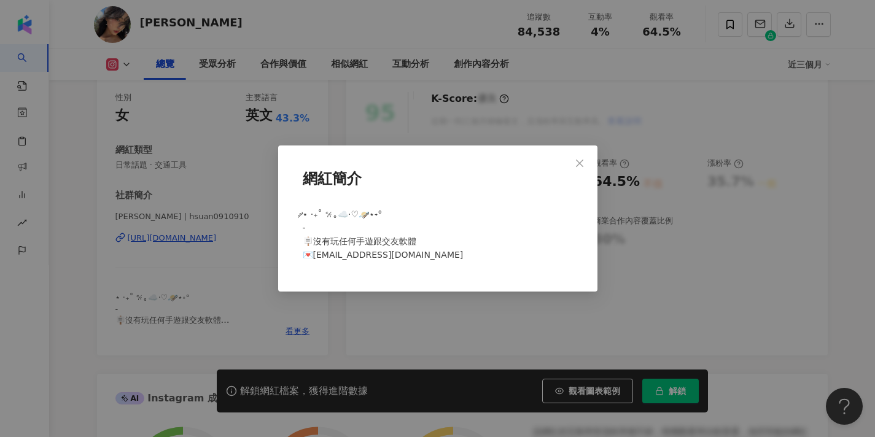
click at [577, 162] on icon "close" at bounding box center [580, 163] width 10 height 10
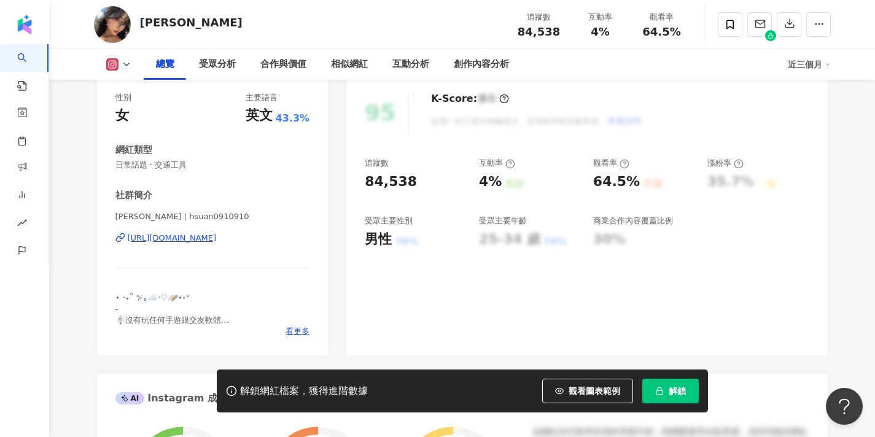
click at [673, 386] on span "解鎖" at bounding box center [677, 391] width 17 height 10
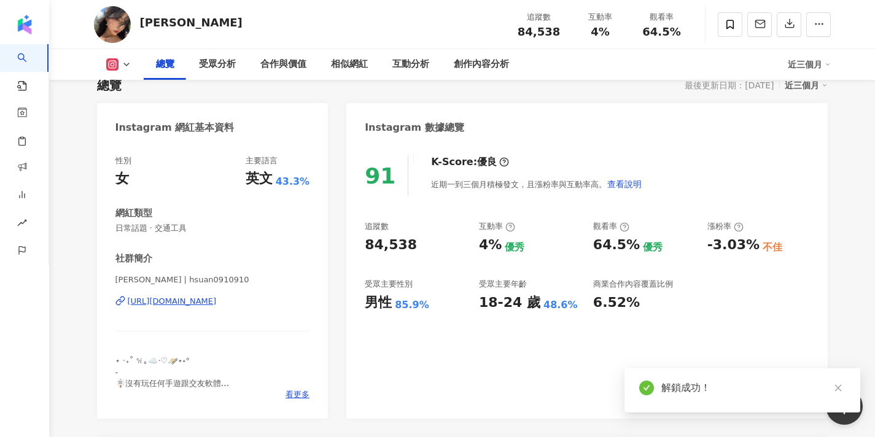
scroll to position [82, 0]
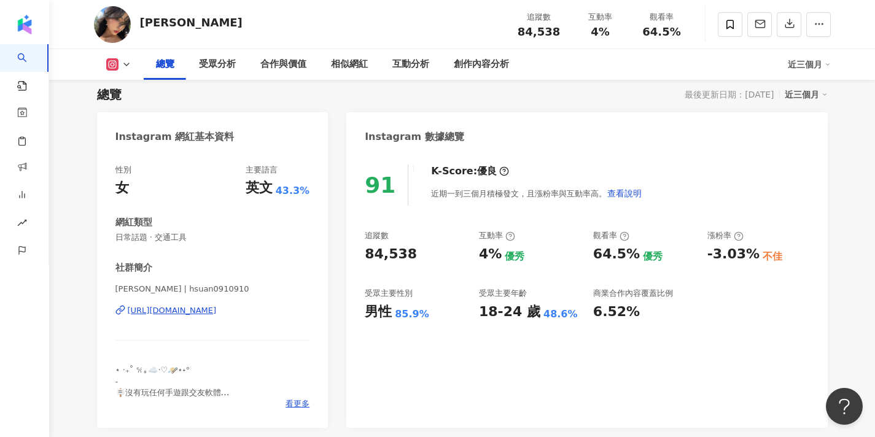
click at [217, 312] on div "https://www.instagram.com/hsuan0910910/" at bounding box center [172, 310] width 89 height 11
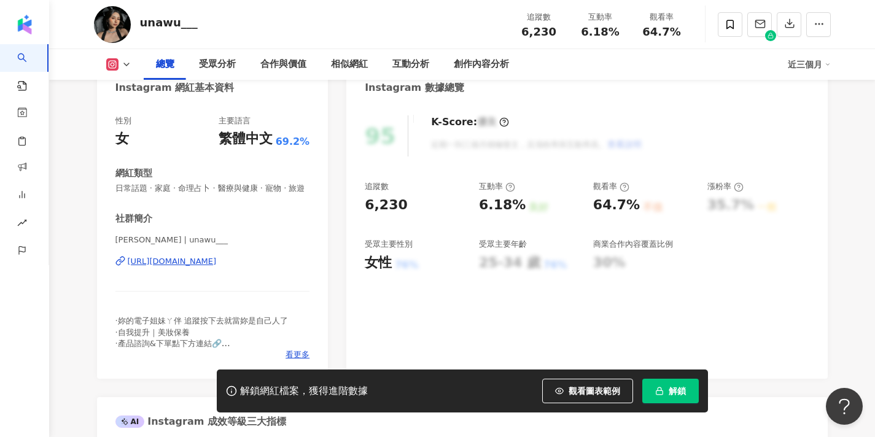
scroll to position [176, 0]
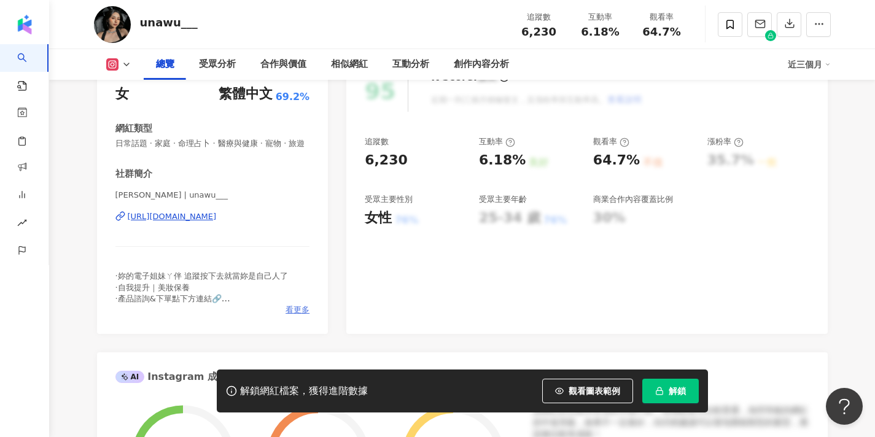
click at [294, 306] on span "看更多" at bounding box center [298, 310] width 24 height 11
click at [297, 301] on div "網紅簡介 ·妳的電子姐妹ㄚ伴 追蹤按下去就當妳是自己人了 ·自我提升｜美妝保養 ·產品諮詢&下單點下方連結🔗 📮合作邀約：[EMAIL_ADDRESS][DO…" at bounding box center [437, 218] width 875 height 437
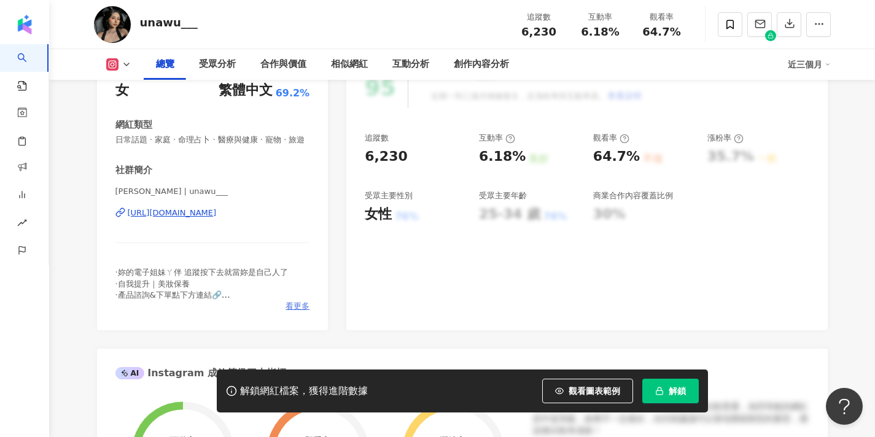
click at [297, 305] on span "看更多" at bounding box center [298, 306] width 24 height 11
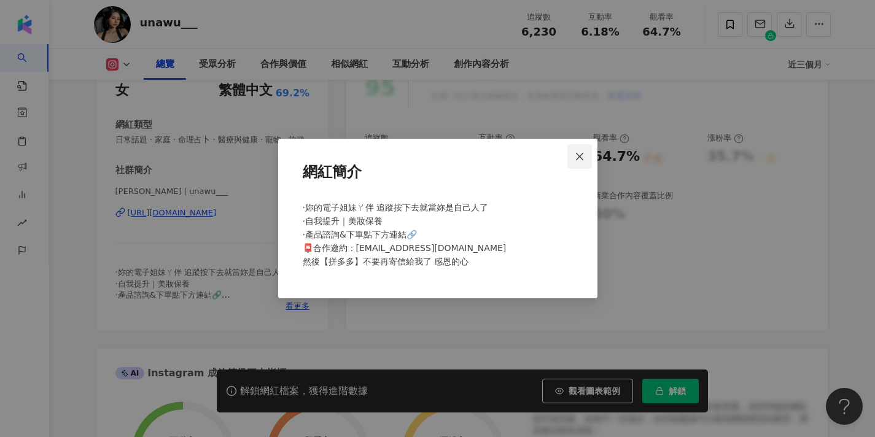
click at [583, 154] on icon "close" at bounding box center [580, 157] width 10 height 10
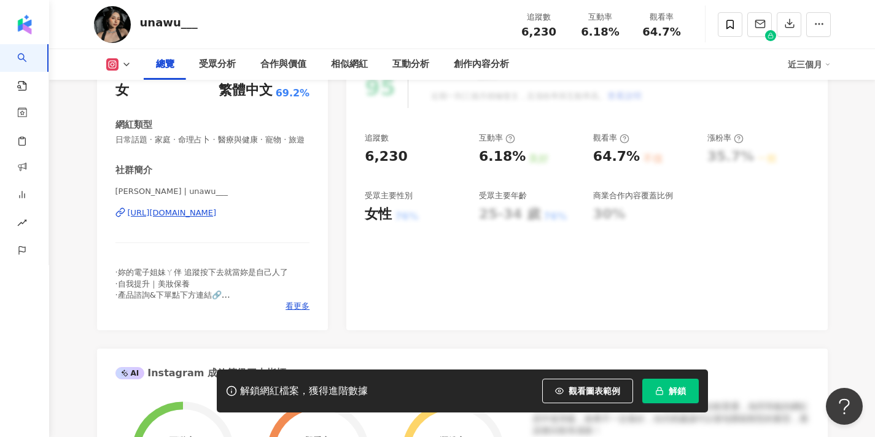
click at [183, 211] on div "[URL][DOMAIN_NAME]" at bounding box center [172, 213] width 89 height 11
drag, startPoint x: 143, startPoint y: 192, endPoint x: 84, endPoint y: 199, distance: 60.0
click at [209, 187] on span "Una Wu | unawu___" at bounding box center [212, 191] width 195 height 11
drag, startPoint x: 144, startPoint y: 192, endPoint x: 100, endPoint y: 191, distance: 43.6
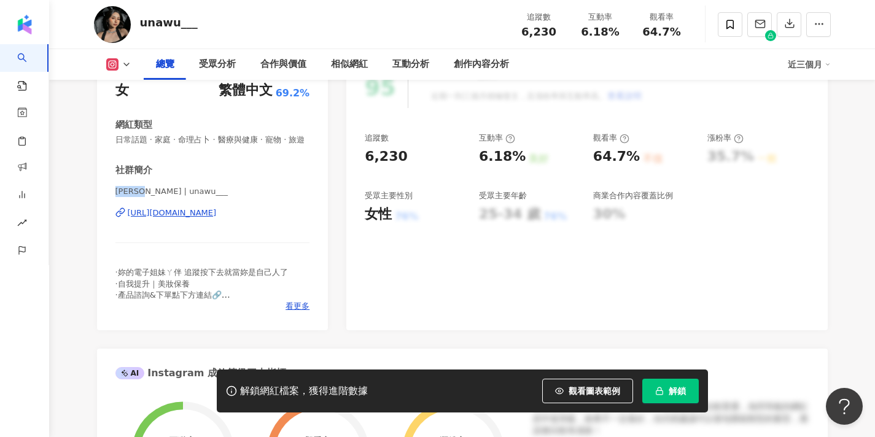
click at [100, 192] on div "性別 女 主要語言 繁體中文 69.2% 網紅類型 日常話題 · 家庭 · 命理占卜 · 醫療與健康 · 寵物 · 旅遊 社群簡介 Una Wu | unaw…" at bounding box center [213, 193] width 232 height 276
copy span "Una Wu"
click at [661, 394] on rect "button" at bounding box center [659, 393] width 7 height 4
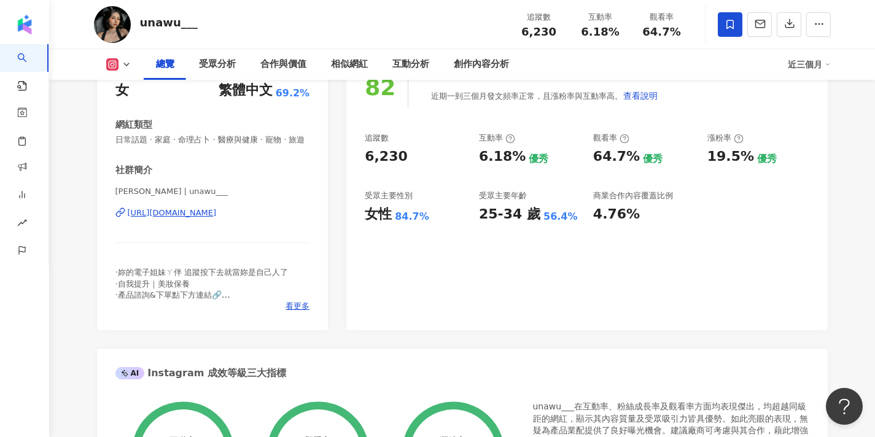
click at [732, 21] on icon at bounding box center [730, 24] width 11 height 11
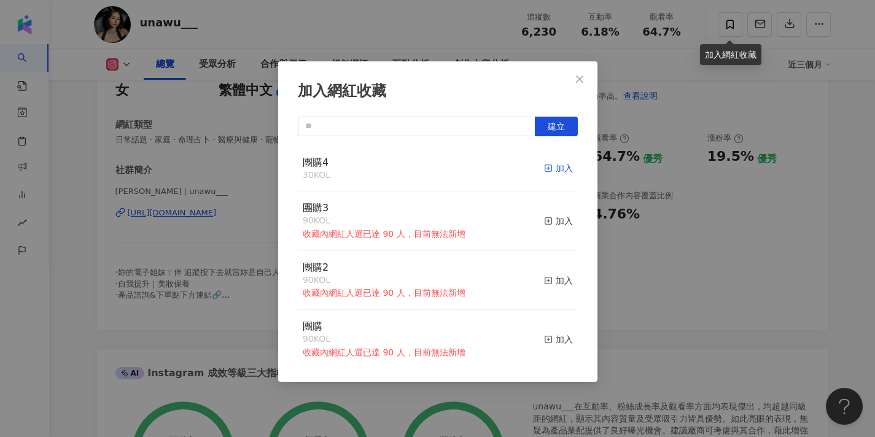
click at [548, 170] on icon "button" at bounding box center [548, 168] width 9 height 9
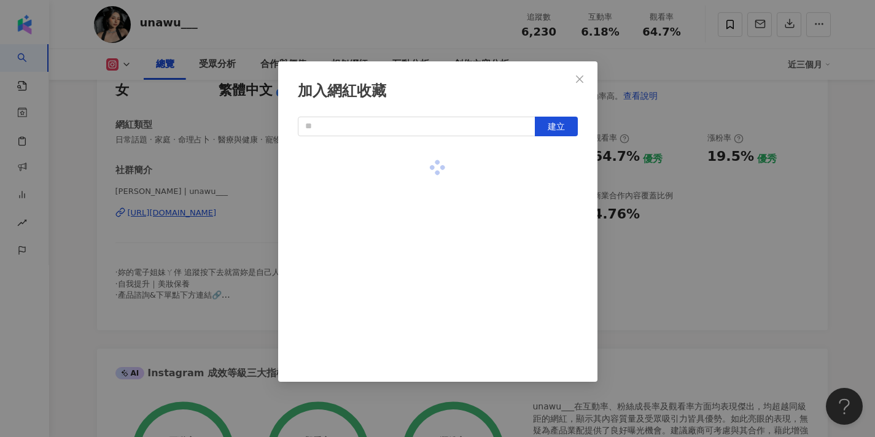
click at [548, 171] on div at bounding box center [438, 168] width 280 height 44
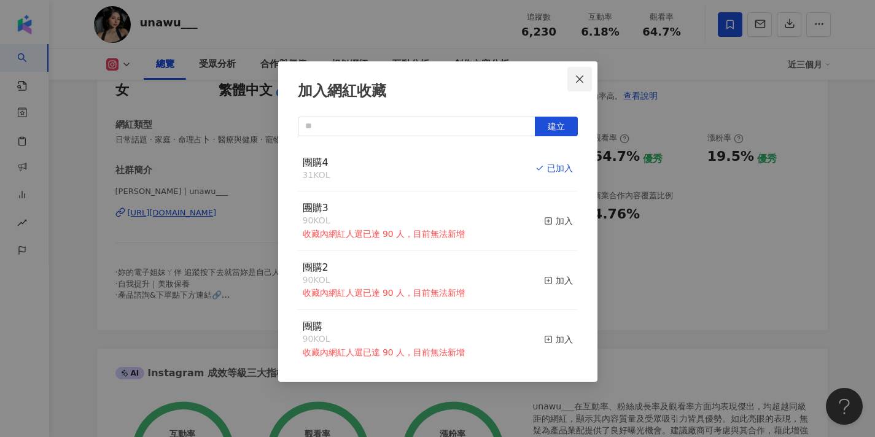
click at [581, 75] on icon "close" at bounding box center [580, 79] width 10 height 10
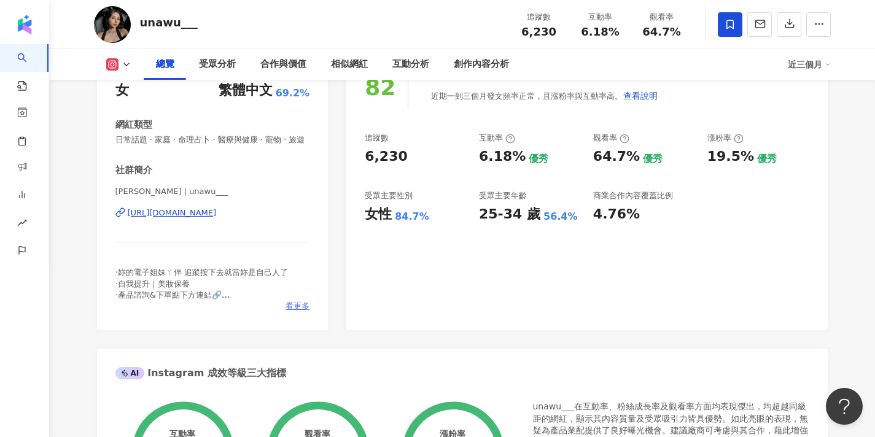
click at [296, 302] on span "看更多" at bounding box center [298, 306] width 24 height 11
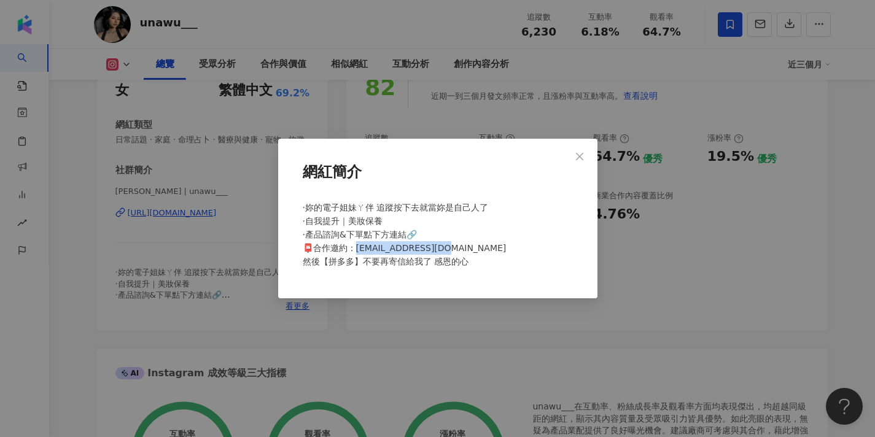
drag, startPoint x: 447, startPoint y: 249, endPoint x: 356, endPoint y: 246, distance: 90.9
click at [356, 246] on span "·妳的電子姐妹ㄚ伴 追蹤按下去就當妳是自己人了 ·自我提升｜美妝保養 ·產品諮詢&下單點下方連結🔗 📮合作邀約：wuuna888@gmail.com 然後【拼…" at bounding box center [405, 235] width 204 height 64
copy span "una888@gmail.com 然"
click at [580, 157] on icon "close" at bounding box center [579, 155] width 7 height 7
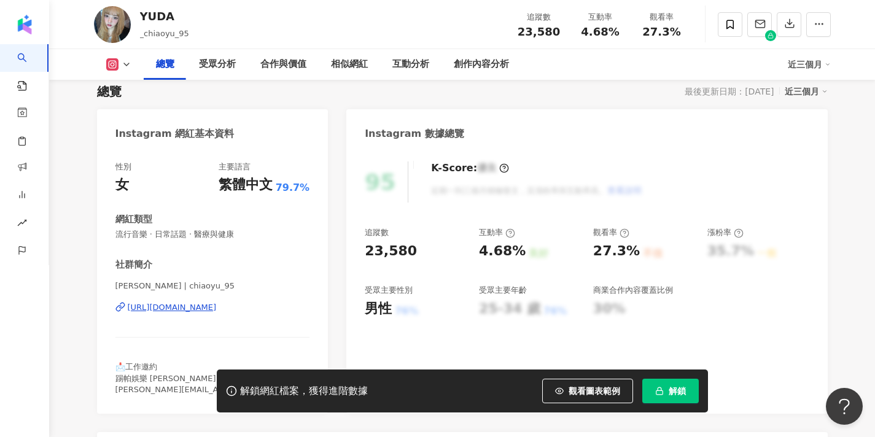
scroll to position [100, 0]
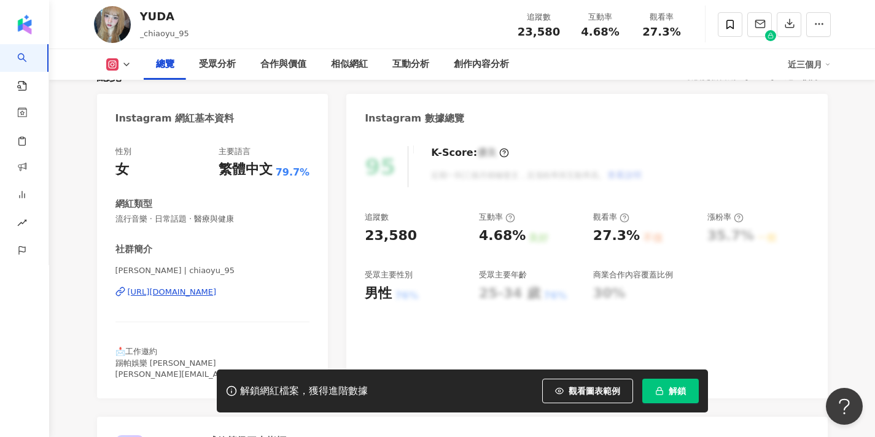
click at [217, 291] on div "[URL][DOMAIN_NAME]" at bounding box center [172, 292] width 89 height 11
drag, startPoint x: 129, startPoint y: 268, endPoint x: 104, endPoint y: 268, distance: 25.2
click at [104, 268] on div "性別 女 主要語言 繁體中文 79.7% 網紅類型 流行音樂 · 日常話題 · 醫療與健康 社群簡介 [PERSON_NAME] | chiaoyu_95 […" at bounding box center [213, 266] width 232 height 265
copy span "[PERSON_NAME]"
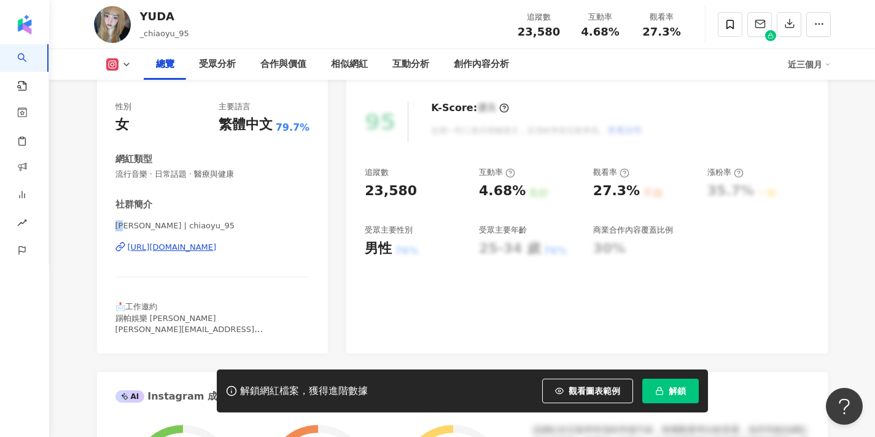
click at [286, 281] on div "[PERSON_NAME] | chiaoyu_95 [URL][DOMAIN_NAME]" at bounding box center [212, 256] width 195 height 72
click at [295, 197] on div "性別 女 主要語言 繁體中文 79.7% 網紅類型 流行音樂 · 日常話題 · 醫療與健康 社群簡介 [PERSON_NAME] | chiaoyu_95 […" at bounding box center [212, 218] width 195 height 234
click at [680, 388] on span "解鎖" at bounding box center [677, 391] width 17 height 10
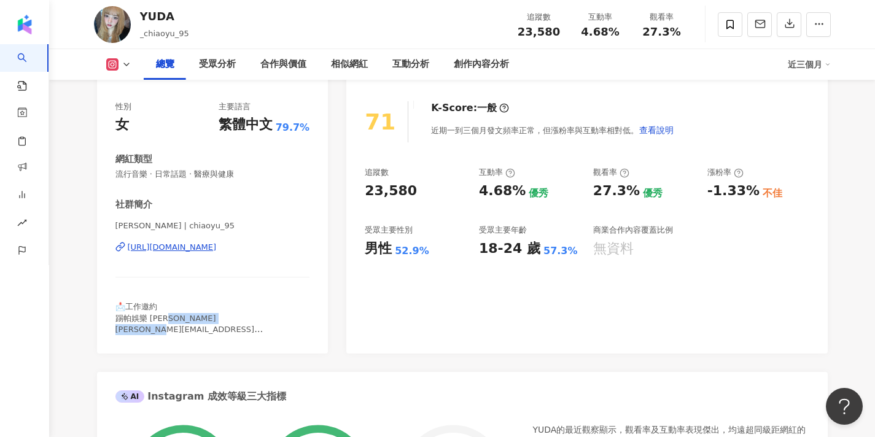
drag, startPoint x: 208, startPoint y: 327, endPoint x: 115, endPoint y: 327, distance: 93.4
click at [115, 327] on div "📩工作邀約 踢帕娛樂 小珉 min.tpopent@gmail.com" at bounding box center [212, 319] width 195 height 34
copy span "in.tpopent@gmail.com"
click at [717, 20] on div at bounding box center [762, 24] width 138 height 37
click at [730, 23] on icon at bounding box center [730, 24] width 11 height 11
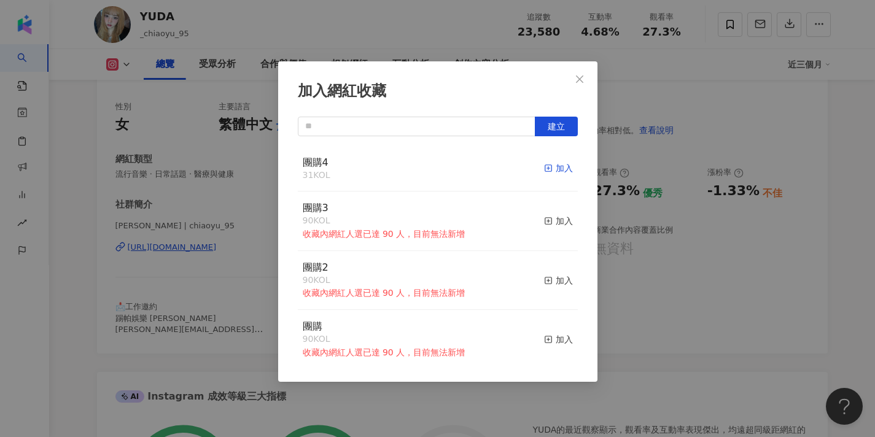
click at [550, 168] on icon "button" at bounding box center [548, 168] width 9 height 9
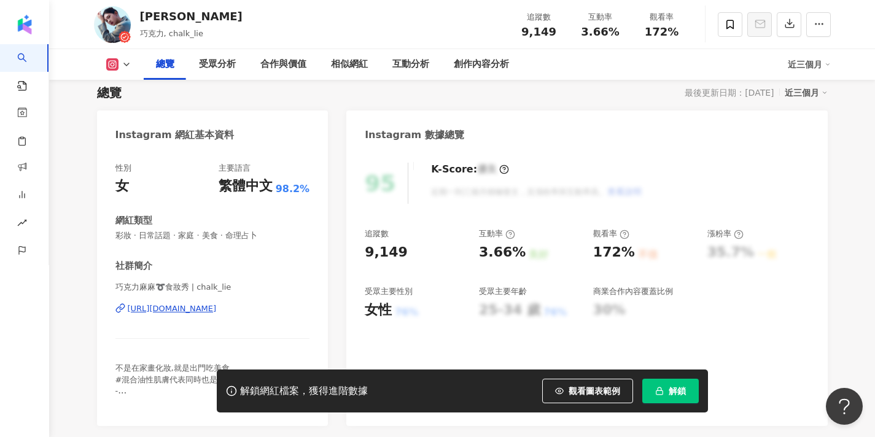
scroll to position [101, 0]
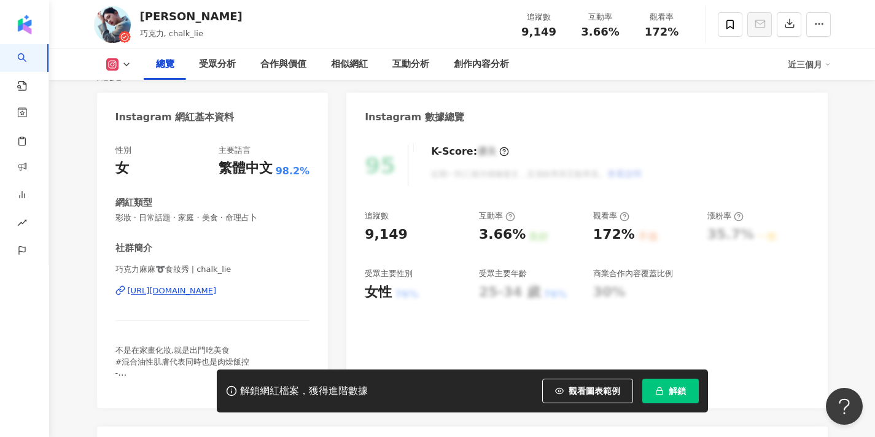
click at [650, 399] on button "解鎖" at bounding box center [670, 391] width 57 height 25
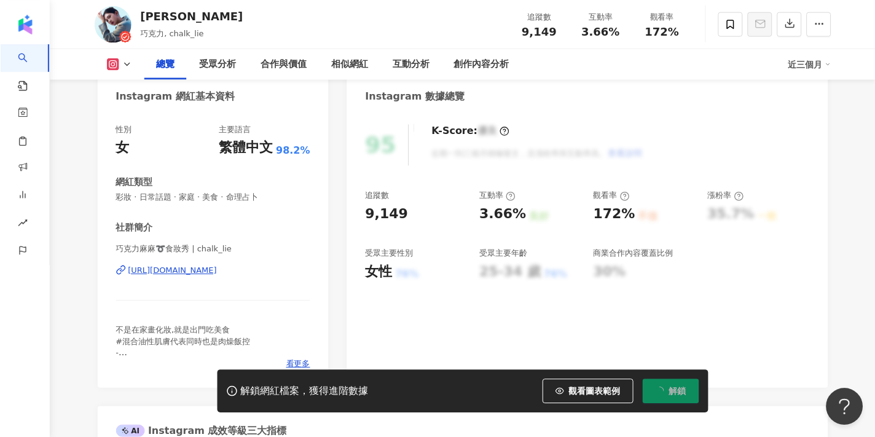
scroll to position [122, 0]
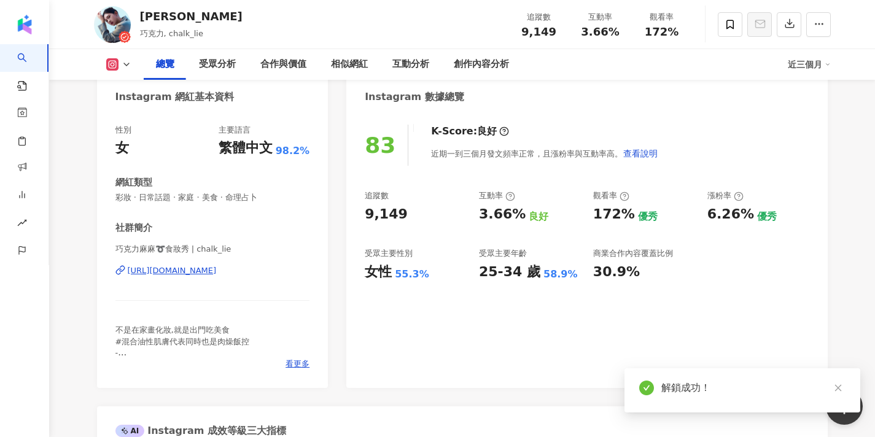
click at [217, 266] on div "https://www.instagram.com/chalk_lie/" at bounding box center [172, 270] width 89 height 11
drag, startPoint x: 187, startPoint y: 250, endPoint x: 101, endPoint y: 252, distance: 86.0
click at [101, 252] on div "性別 女 主要語言 繁體中文 98.2% 網紅類型 彩妝 · 日常話題 · 家庭 · 美食 · 命理占卜 社群簡介 巧克力麻麻➰食妝秀 | chalk_lie…" at bounding box center [213, 250] width 232 height 276
copy span "巧克力麻麻➰食妝秀"
click at [298, 366] on span "看更多" at bounding box center [298, 364] width 24 height 11
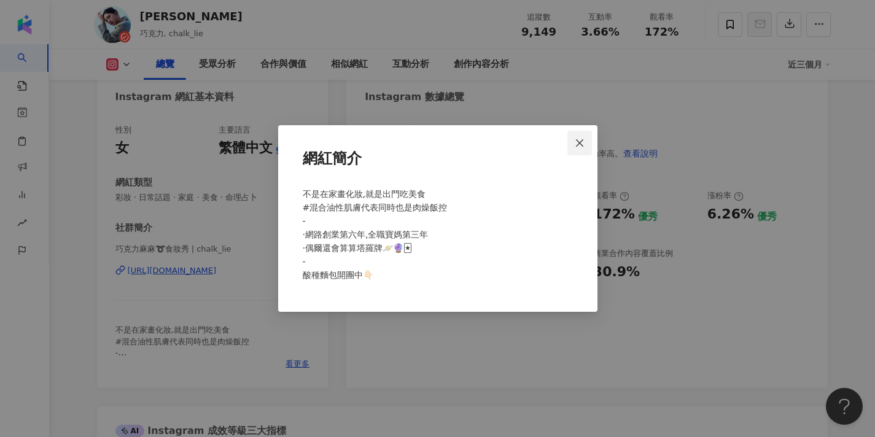
click at [582, 138] on icon "close" at bounding box center [580, 143] width 10 height 10
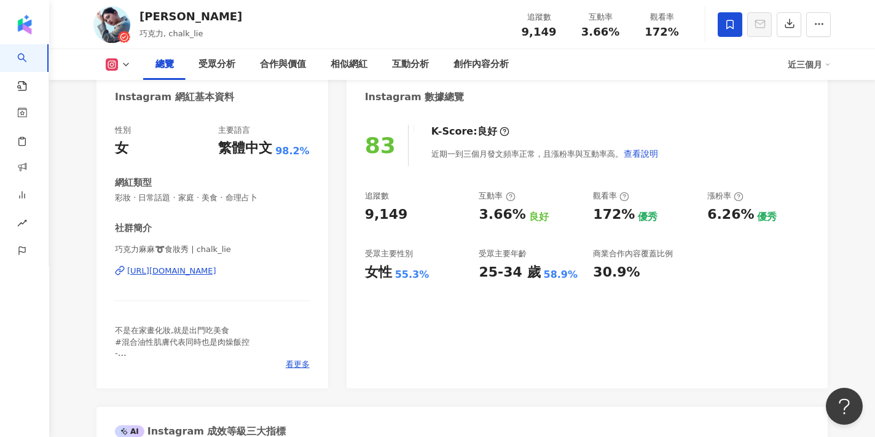
click at [730, 28] on icon at bounding box center [729, 24] width 11 height 11
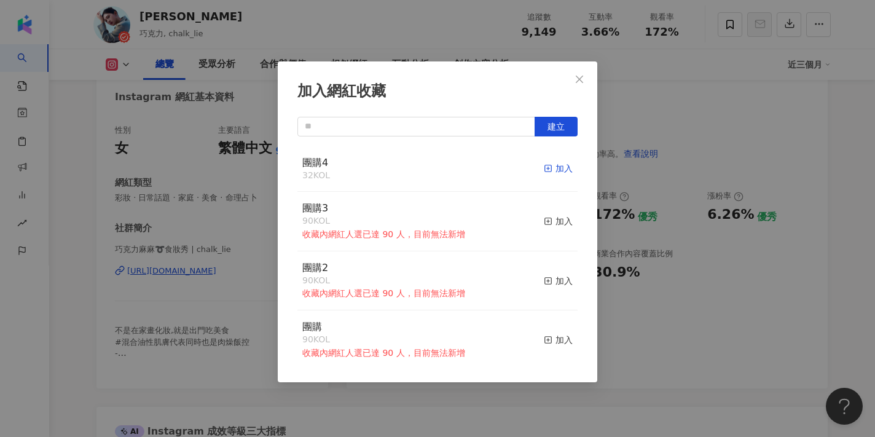
click at [560, 171] on div "加入" at bounding box center [558, 169] width 29 height 14
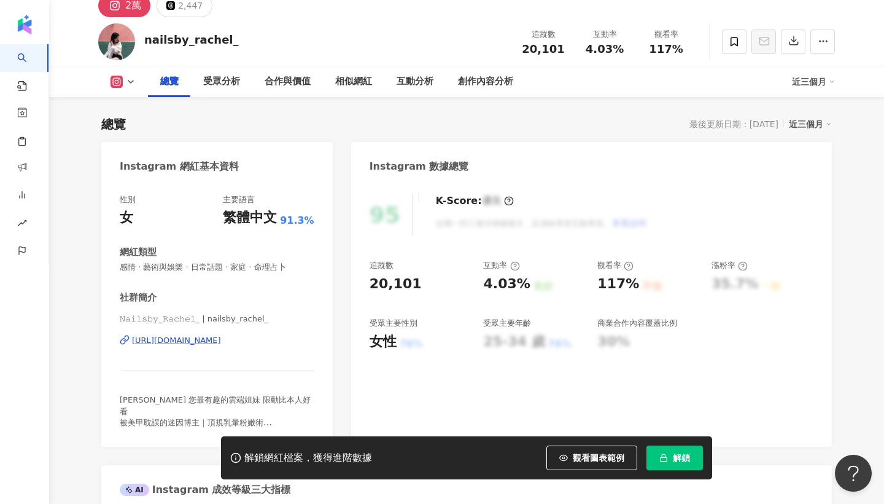
scroll to position [54, 0]
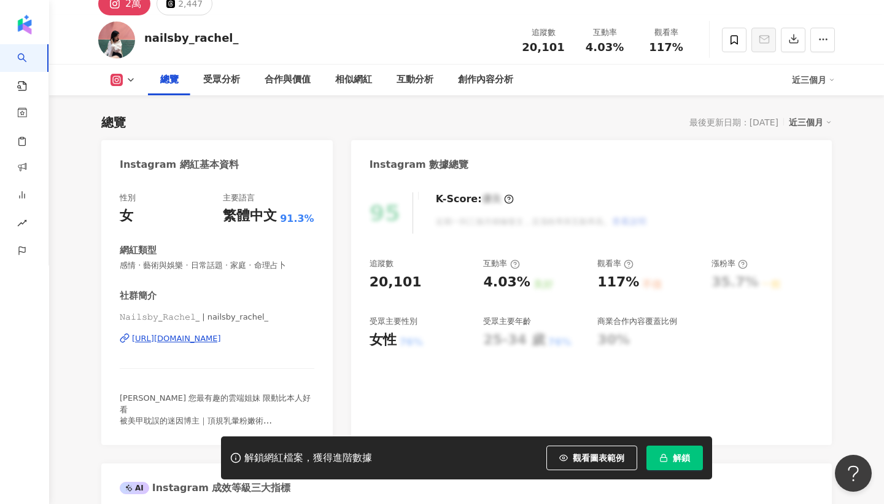
click at [221, 340] on div "[URL][DOMAIN_NAME]" at bounding box center [176, 338] width 89 height 11
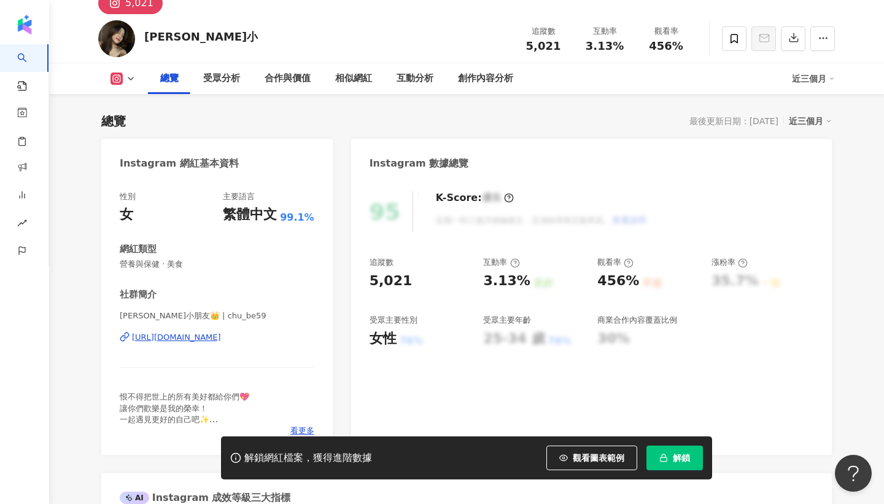
scroll to position [108, 0]
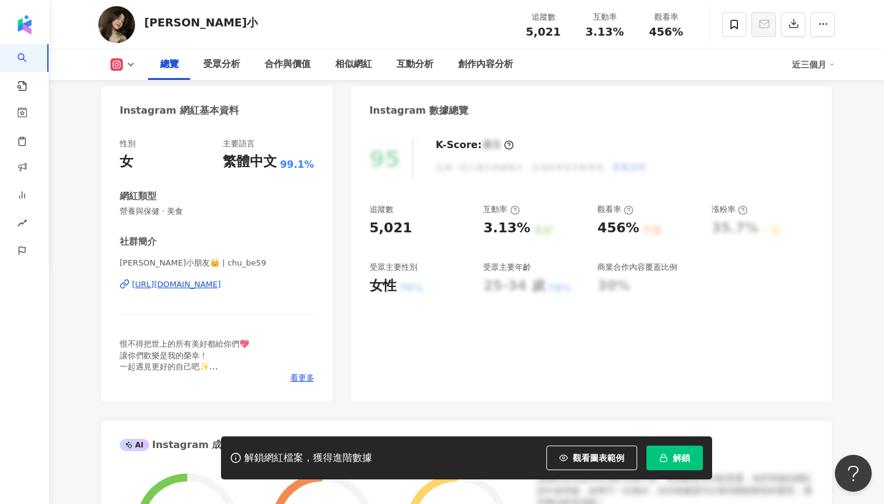
click at [669, 453] on button "解鎖" at bounding box center [675, 457] width 57 height 25
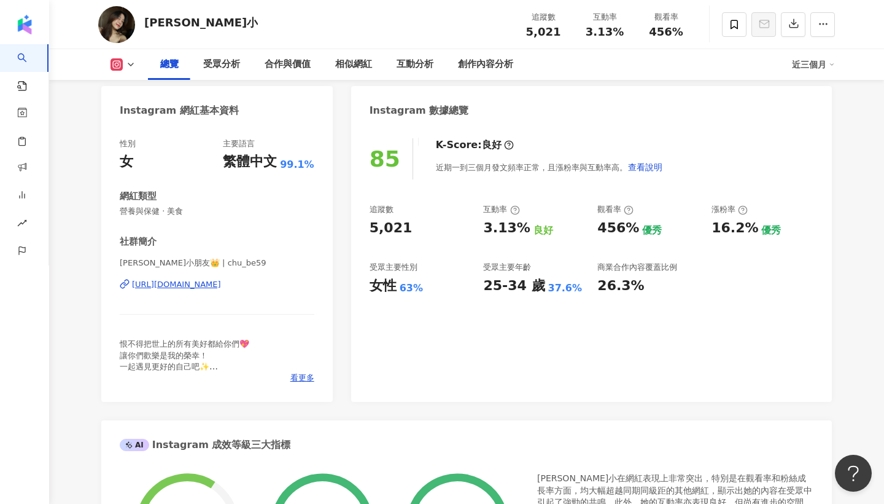
click at [221, 281] on div "[URL][DOMAIN_NAME]" at bounding box center [176, 284] width 89 height 11
drag, startPoint x: 142, startPoint y: 266, endPoint x: 103, endPoint y: 264, distance: 38.7
click at [103, 264] on div "性別 女 主要語言 繁體中文 99.1% 網紅類型 營養與保健 · 美食 社群簡介 [PERSON_NAME]小朋友👑 | chu_be59 [URL][DO…" at bounding box center [217, 264] width 232 height 276
copy span "[PERSON_NAME]小朋友👑"
click at [732, 31] on span at bounding box center [734, 24] width 25 height 25
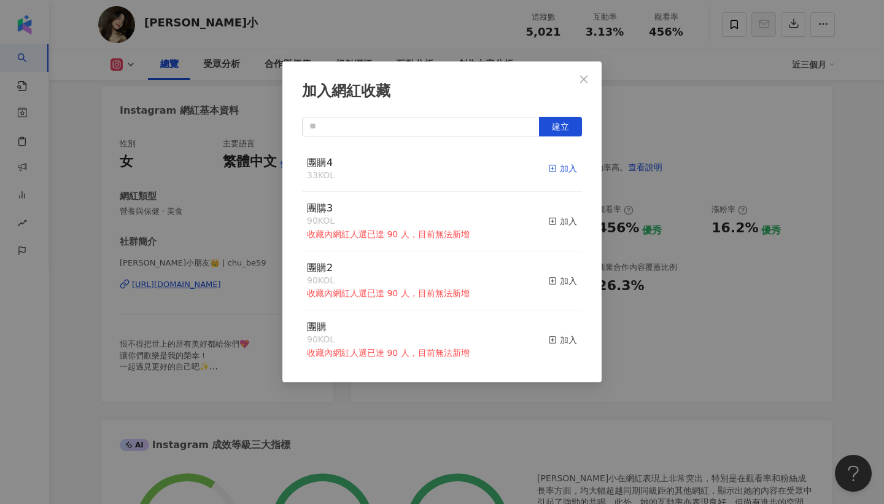
click at [560, 165] on div "加入" at bounding box center [562, 169] width 29 height 14
click at [585, 85] on button "Close" at bounding box center [584, 79] width 25 height 25
click at [591, 84] on div "加入網紅收藏 建立 團購4 34 KOL 已加入 團購3 90 KOL 收藏內網紅人選已達 90 人，目前無法新增 加入 團購2 90 KOL 收藏內網紅人選…" at bounding box center [442, 252] width 884 height 504
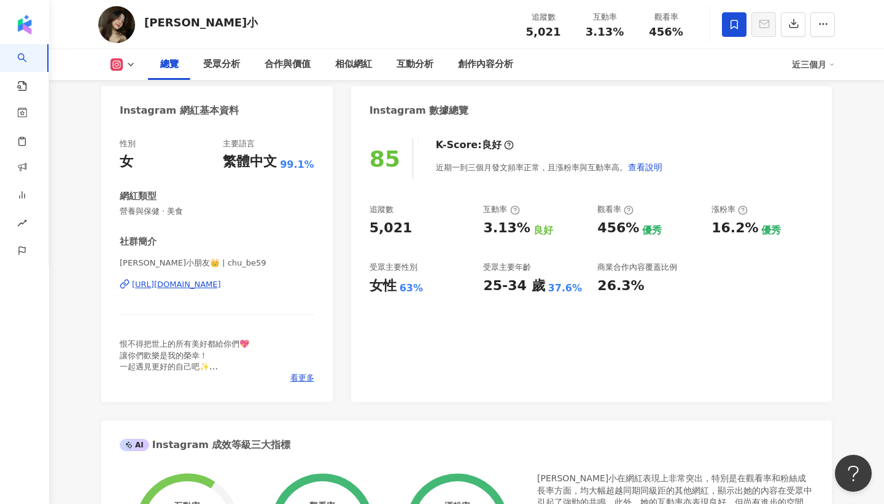
scroll to position [141, 0]
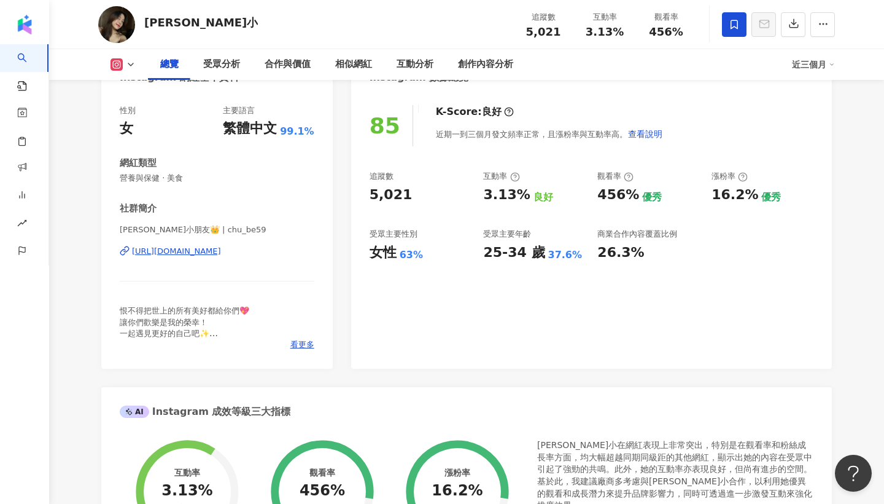
click at [301, 349] on div "性別 女 主要語言 繁體中文 99.1% 網紅類型 營養與保健 · 美食 社群簡介 [PERSON_NAME]小朋友👑 | chu_be59 [URL][DO…" at bounding box center [217, 231] width 232 height 276
click at [301, 345] on span "看更多" at bounding box center [303, 344] width 24 height 11
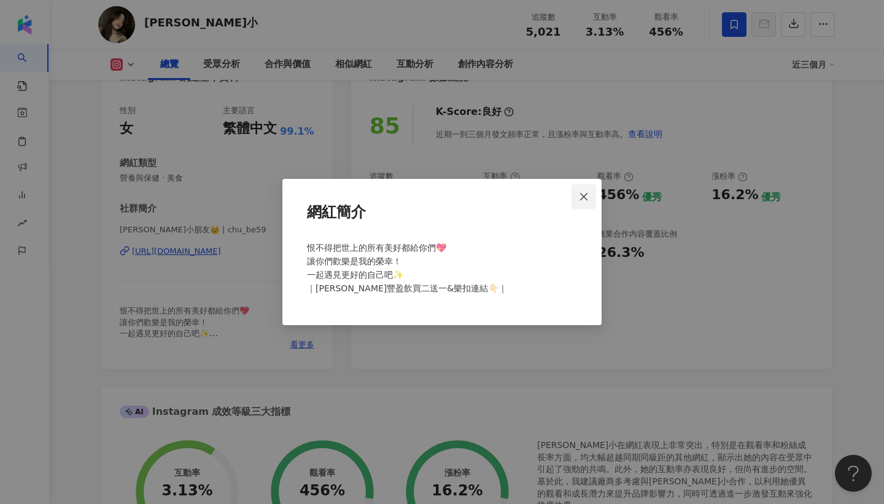
click at [584, 200] on icon "close" at bounding box center [584, 197] width 10 height 10
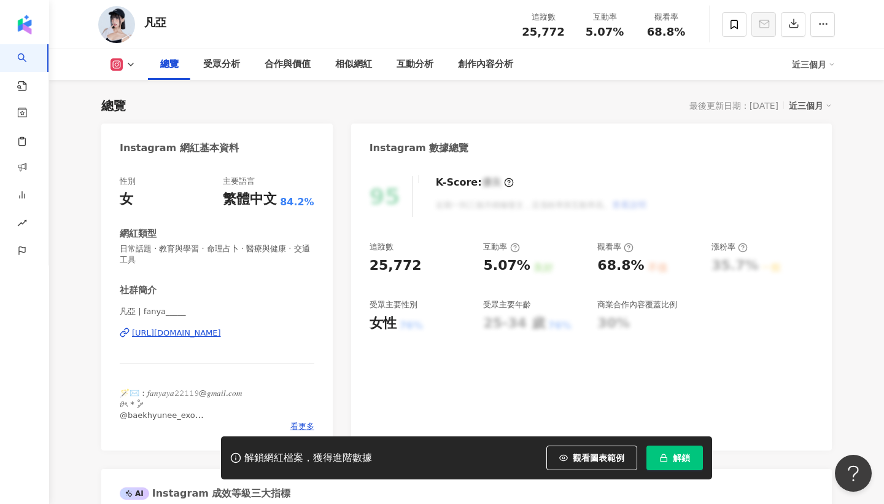
scroll to position [94, 0]
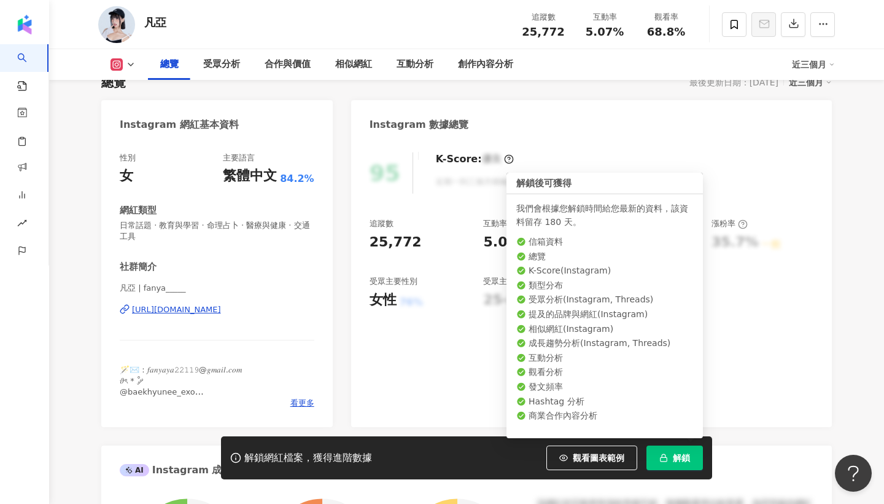
click at [680, 458] on span "解鎖" at bounding box center [681, 458] width 17 height 10
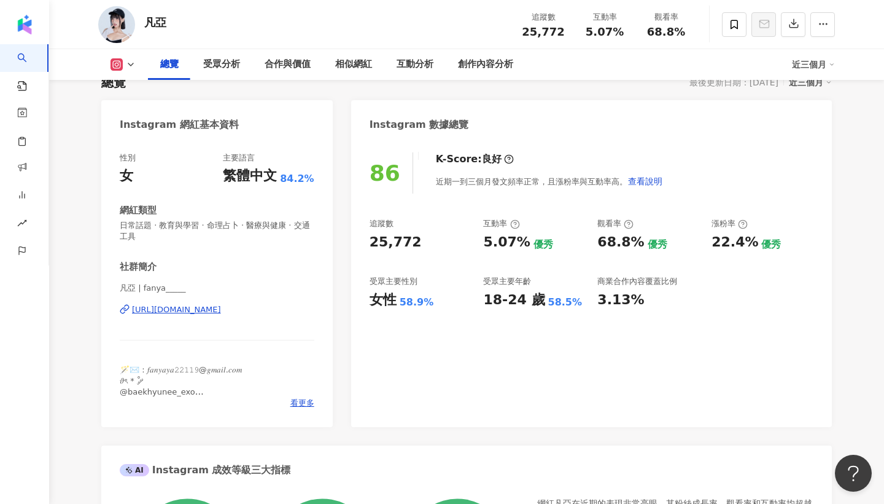
click at [221, 311] on div "https://www.instagram.com/fanya_____/" at bounding box center [176, 309] width 89 height 11
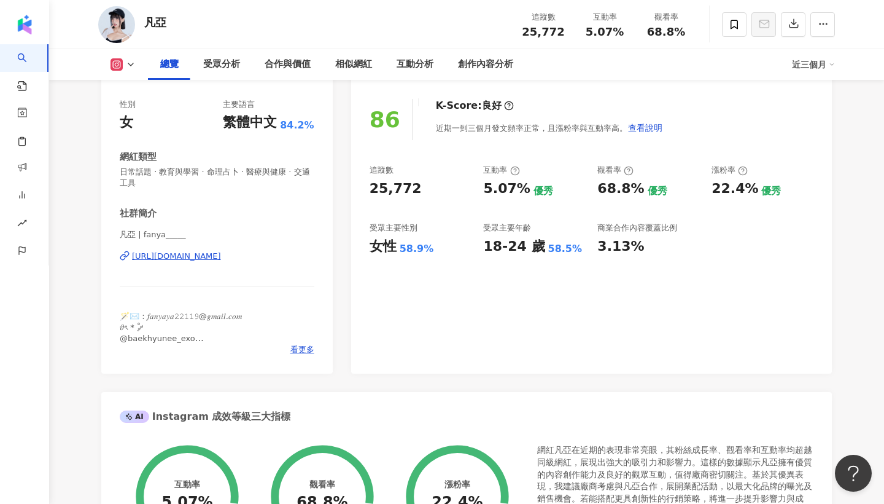
scroll to position [149, 0]
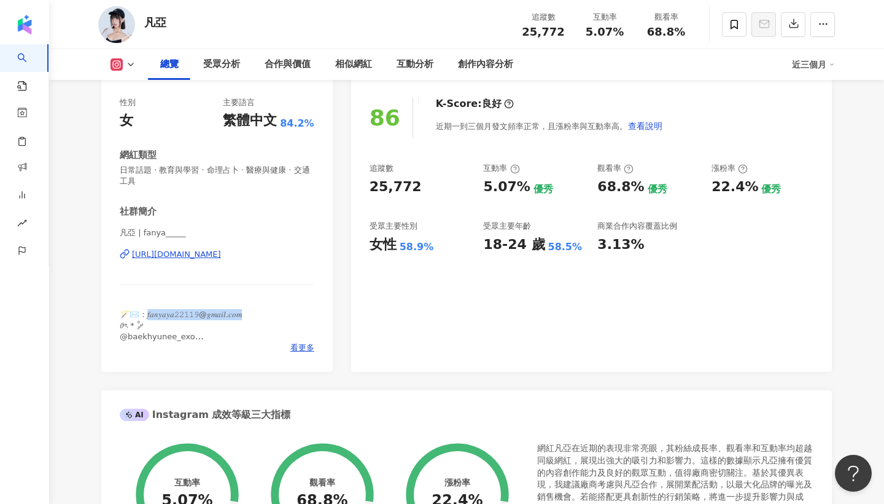
drag, startPoint x: 248, startPoint y: 313, endPoint x: 150, endPoint y: 313, distance: 97.0
click at [150, 313] on div "🪄✉️ : 𝑓𝑎𝑛𝑦𝑎𝑦𝑎𝟸𝟸𝟷𝟷𝟿@𝑔𝑚𝑎𝑖𝑙.𝑐𝑜𝑚 𝜗ৎ * ˚ ༘ @baekhyunee_exo @nut_bagel_banban_bubble" at bounding box center [217, 326] width 195 height 34
copy span "𝑓𝑎𝑛𝑦𝑎𝑦𝑎𝟸𝟸𝟷𝟷𝟿@𝑔𝑚𝑎𝑖𝑙.𝑐𝑜𝑚 𝜗ৎ * ˚ ༘ @baekhyune"
click at [131, 231] on span "凡亞 | fanya_____" at bounding box center [217, 232] width 195 height 11
drag, startPoint x: 131, startPoint y: 231, endPoint x: 114, endPoint y: 233, distance: 17.4
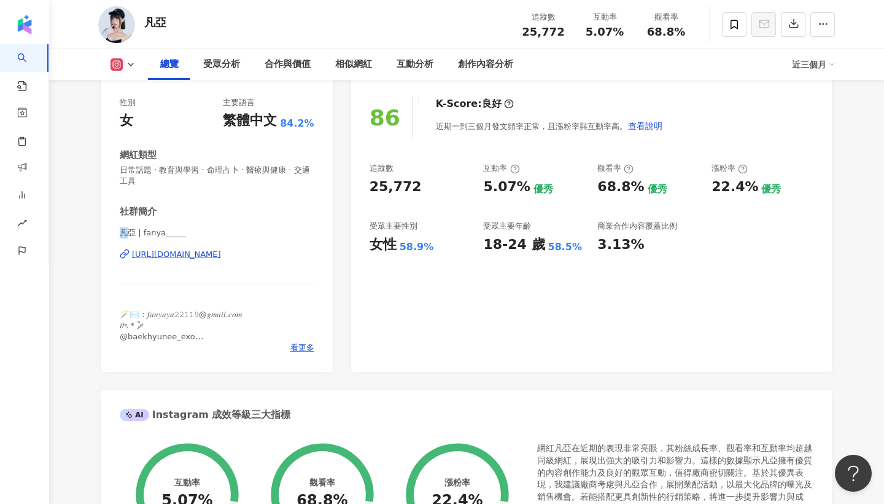
click at [114, 233] on div "性別 女 主要語言 繁體中文 84.2% 網紅類型 日常話題 · 教育與學習 · 命理占卜 · 醫療與健康 · 交通工具 社群簡介 凡亞 | fanya___…" at bounding box center [217, 228] width 232 height 287
click at [184, 233] on span "凡亞 | fanya_____" at bounding box center [217, 232] width 195 height 11
drag, startPoint x: 135, startPoint y: 231, endPoint x: 87, endPoint y: 228, distance: 48.6
copy span "凡亞"
